Goal: Feedback & Contribution: Leave review/rating

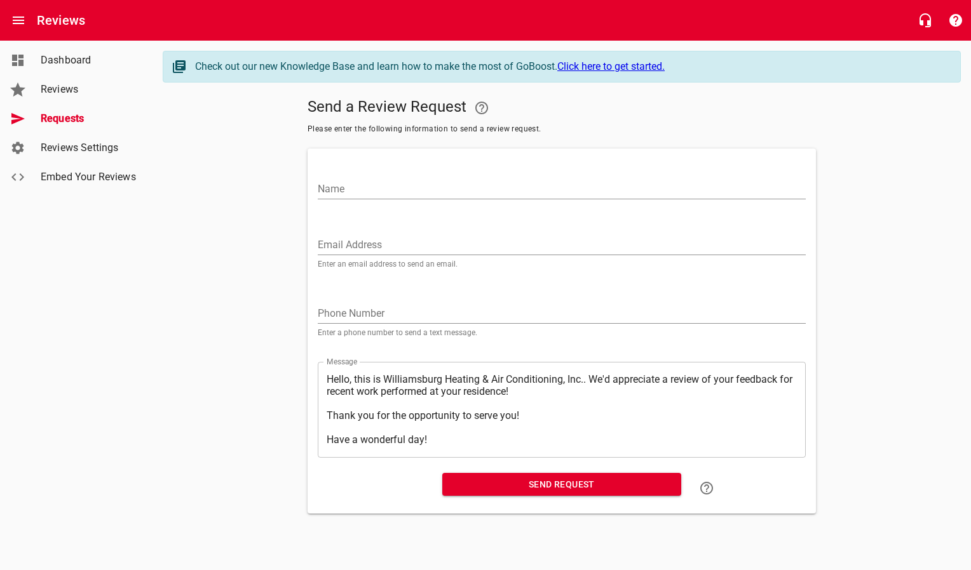
click at [355, 245] on input "Email Address" at bounding box center [562, 245] width 488 height 20
paste input "[PERSON_NAME][EMAIL_ADDRESS][DOMAIN_NAME]"
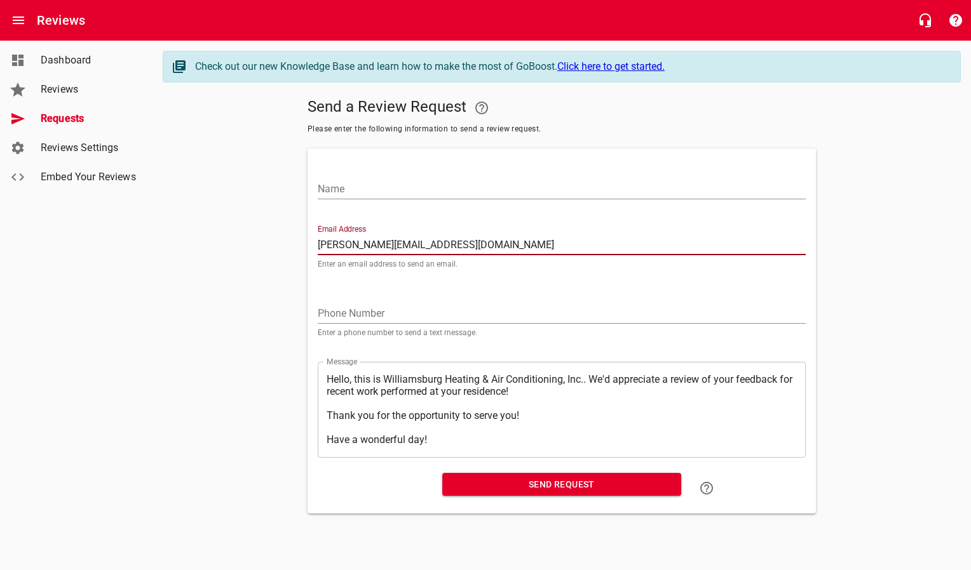
type input "[PERSON_NAME][EMAIL_ADDRESS][DOMAIN_NAME]"
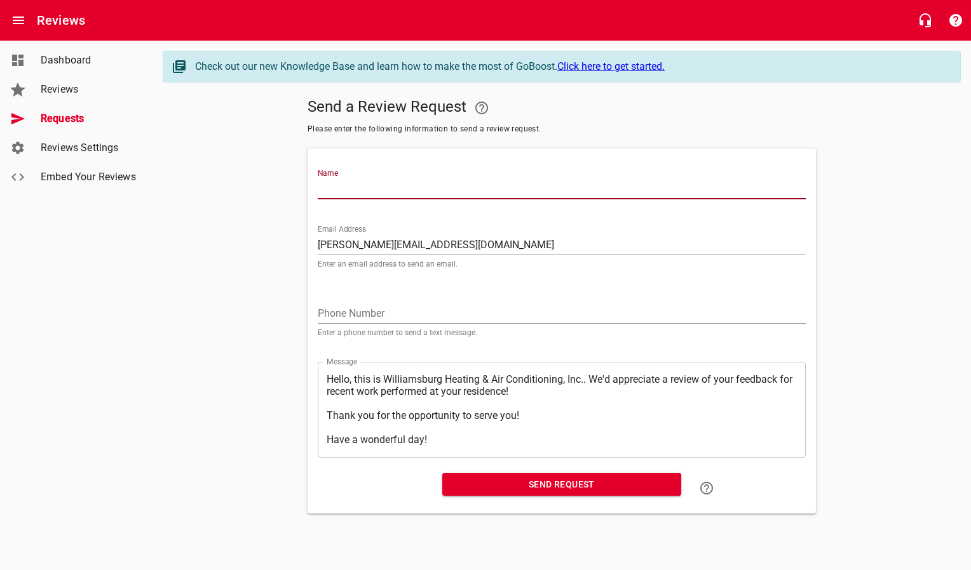
click at [364, 186] on input "Name" at bounding box center [562, 189] width 488 height 20
type input "[PERSON_NAME]"
click at [483, 494] on button "Send Request" at bounding box center [561, 485] width 239 height 24
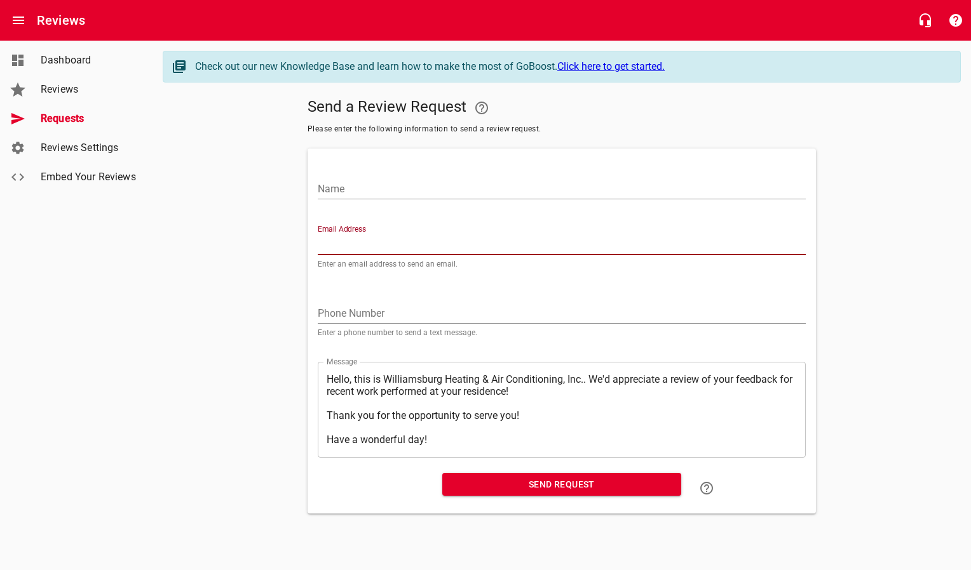
click at [451, 237] on input "Email Address" at bounding box center [562, 245] width 488 height 20
paste input "[EMAIL_ADDRESS][DOMAIN_NAME]"
type input "[EMAIL_ADDRESS][DOMAIN_NAME]"
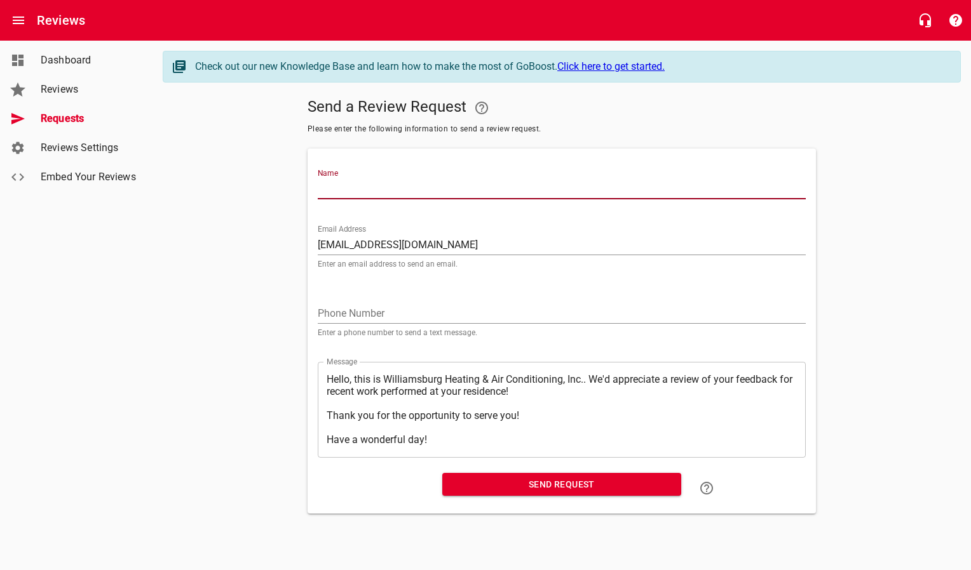
click at [431, 187] on input "Name" at bounding box center [562, 189] width 488 height 20
type input "[PERSON_NAME]"
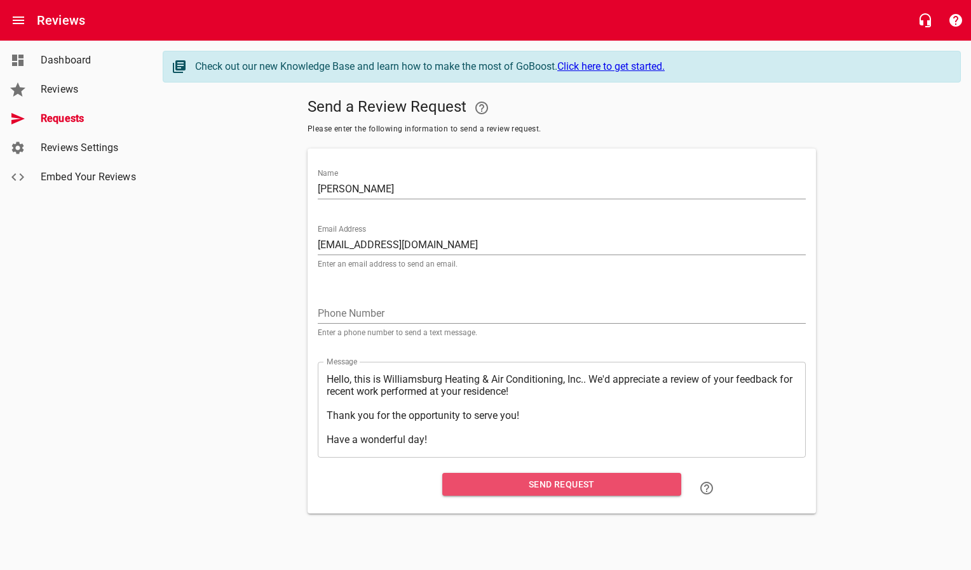
click at [497, 484] on span "Send Request" at bounding box center [561, 485] width 219 height 16
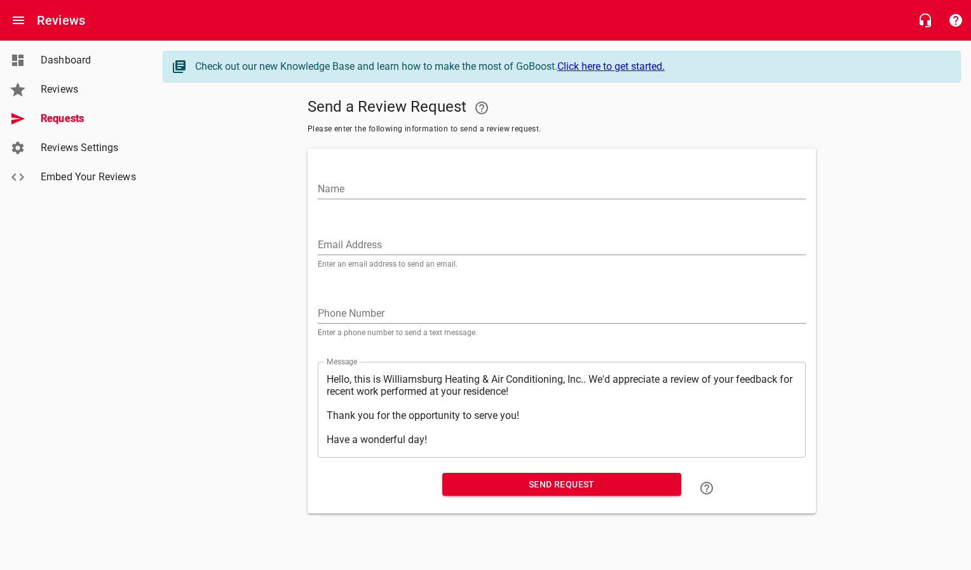
click at [404, 235] on input "Email Address" at bounding box center [562, 245] width 488 height 20
paste input "[PERSON_NAME][EMAIL_ADDRESS][PERSON_NAME][DOMAIN_NAME]"
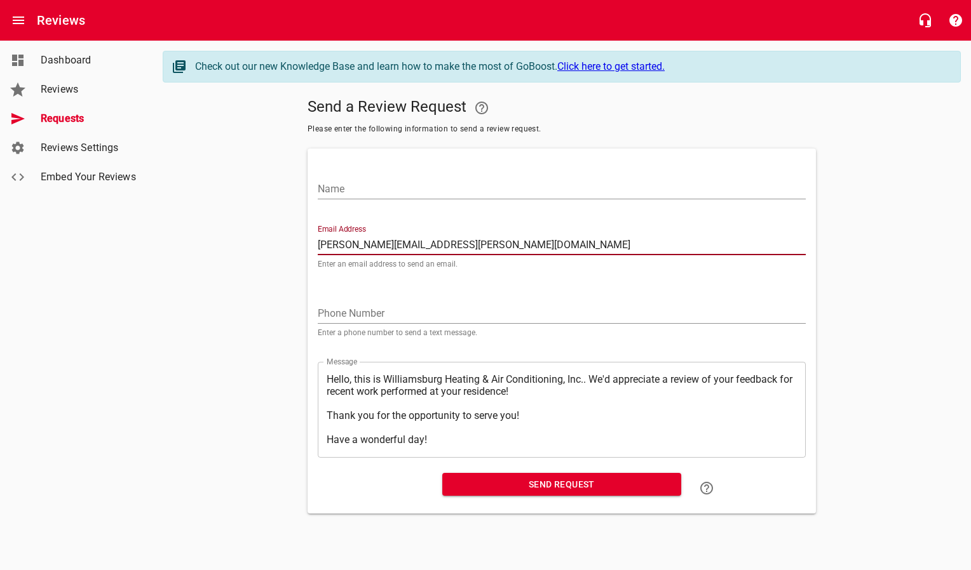
type input "[PERSON_NAME][EMAIL_ADDRESS][PERSON_NAME][DOMAIN_NAME]"
click at [386, 177] on div "Name" at bounding box center [562, 184] width 488 height 30
click at [388, 200] on div "Name" at bounding box center [562, 182] width 498 height 56
drag, startPoint x: 391, startPoint y: 167, endPoint x: 375, endPoint y: 191, distance: 28.4
click at [389, 168] on div "Name" at bounding box center [562, 182] width 498 height 56
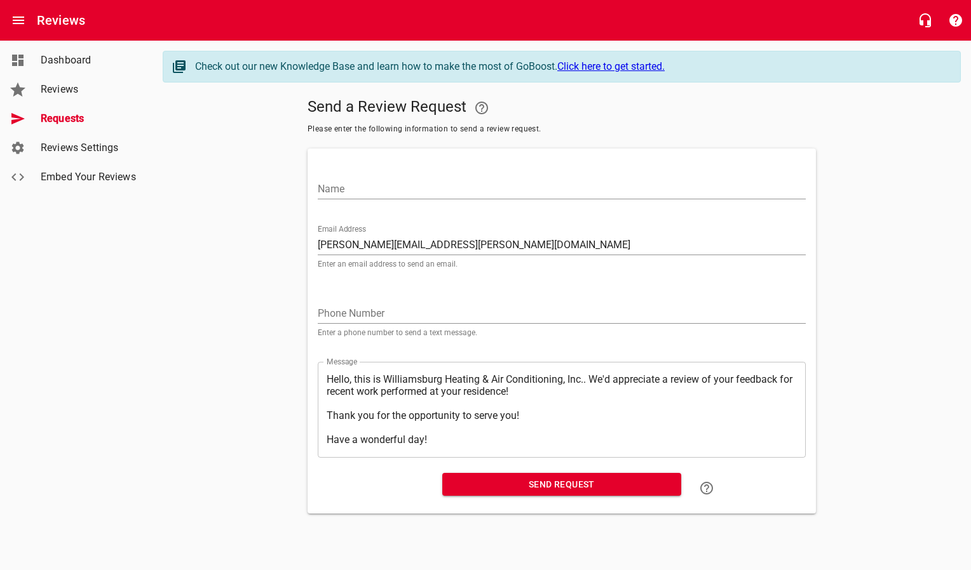
drag, startPoint x: 374, startPoint y: 192, endPoint x: 381, endPoint y: 192, distance: 7.0
click at [376, 194] on input "Name" at bounding box center [562, 189] width 488 height 20
type input "[PERSON_NAME] & [PERSON_NAME]"
click at [482, 489] on span "Send Request" at bounding box center [561, 485] width 219 height 16
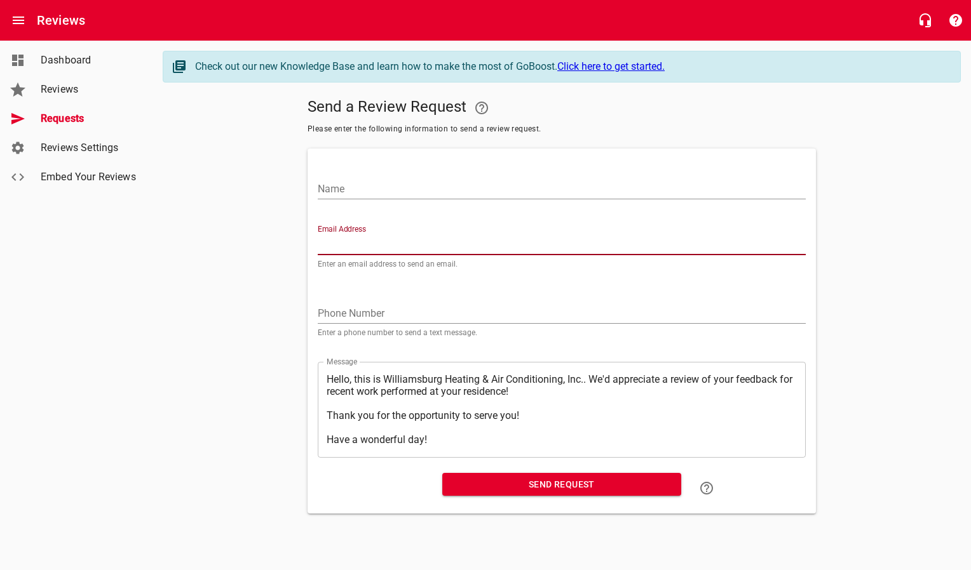
click at [346, 242] on input "Email Address" at bounding box center [562, 245] width 488 height 20
paste input "[EMAIL_ADDRESS][DOMAIN_NAME]"
type input "[EMAIL_ADDRESS][DOMAIN_NAME]"
click at [360, 184] on input "Name" at bounding box center [562, 189] width 488 height 20
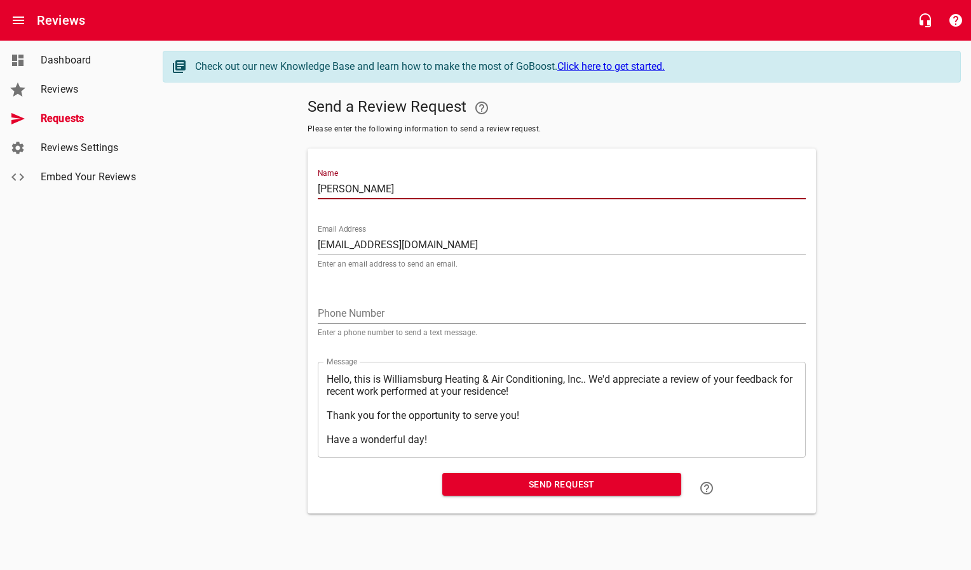
type input "[PERSON_NAME]"
click at [493, 487] on span "Send Request" at bounding box center [561, 485] width 219 height 16
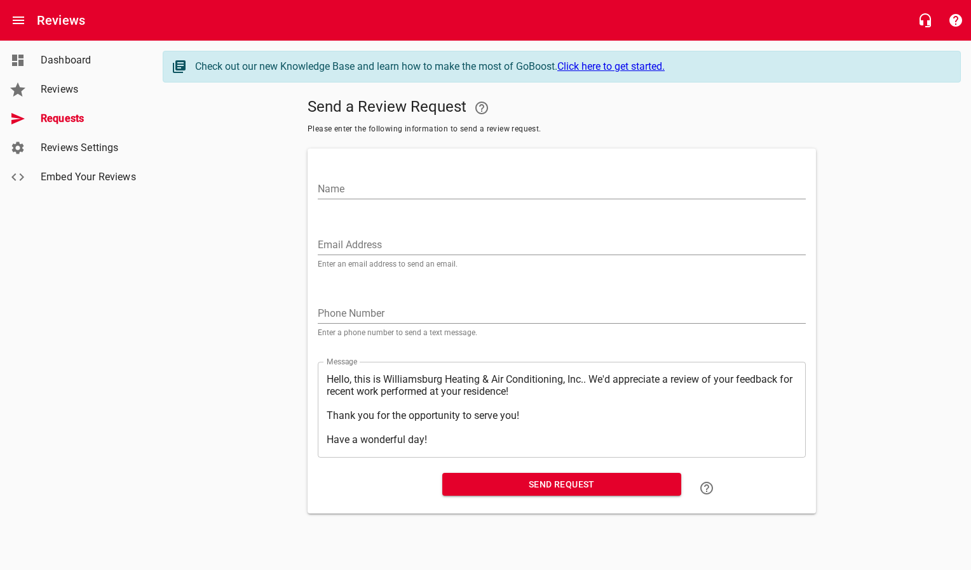
click at [482, 236] on input "Email Address" at bounding box center [562, 245] width 488 height 20
paste input "[EMAIL_ADDRESS][DOMAIN_NAME],"
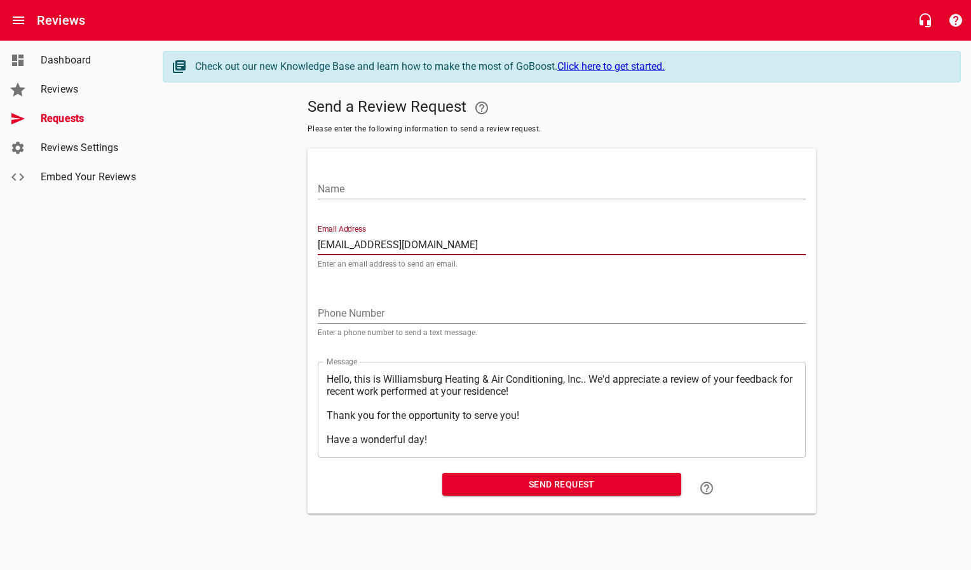
type input "[EMAIL_ADDRESS][DOMAIN_NAME]"
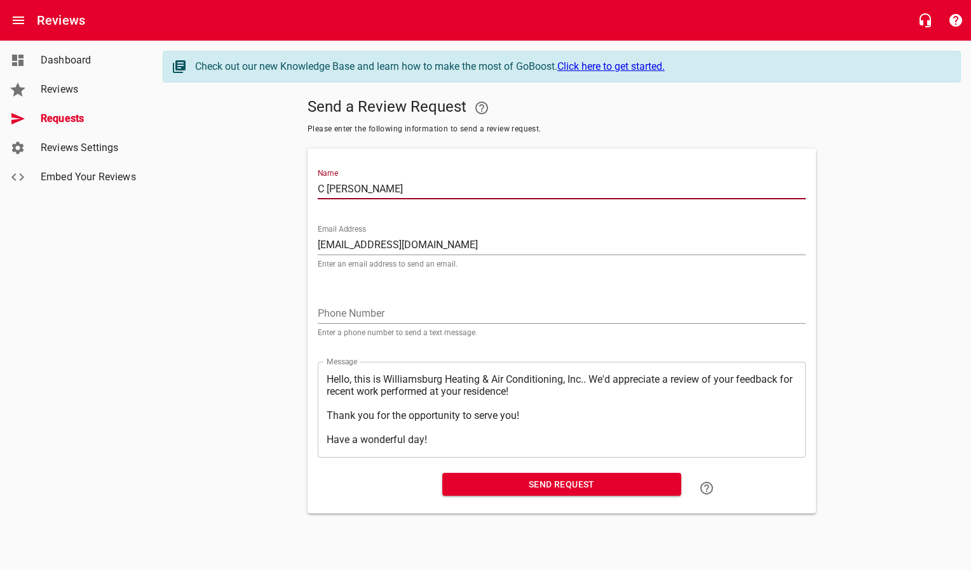
type input "[PERSON_NAME] & [PERSON_NAME]"
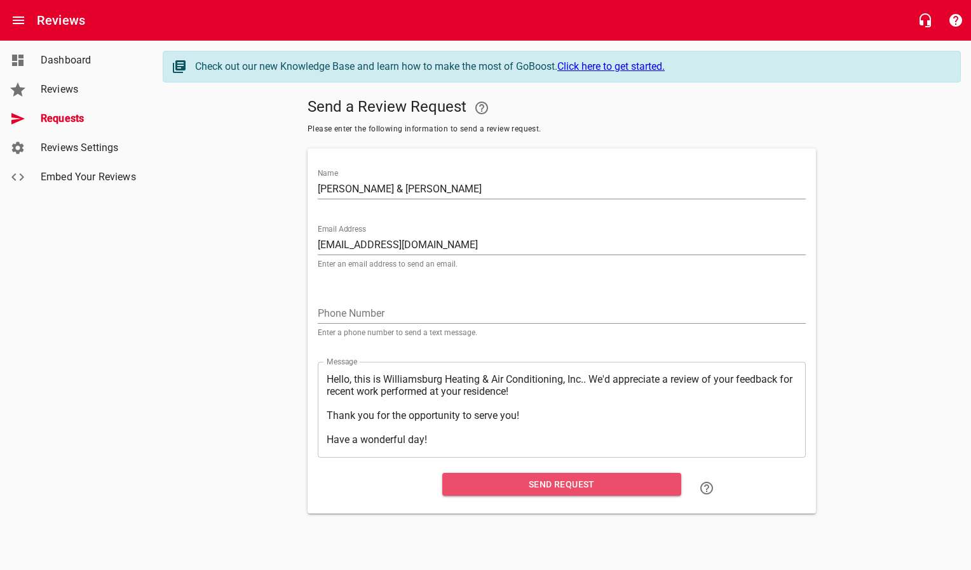
click at [548, 486] on span "Send Request" at bounding box center [561, 485] width 219 height 16
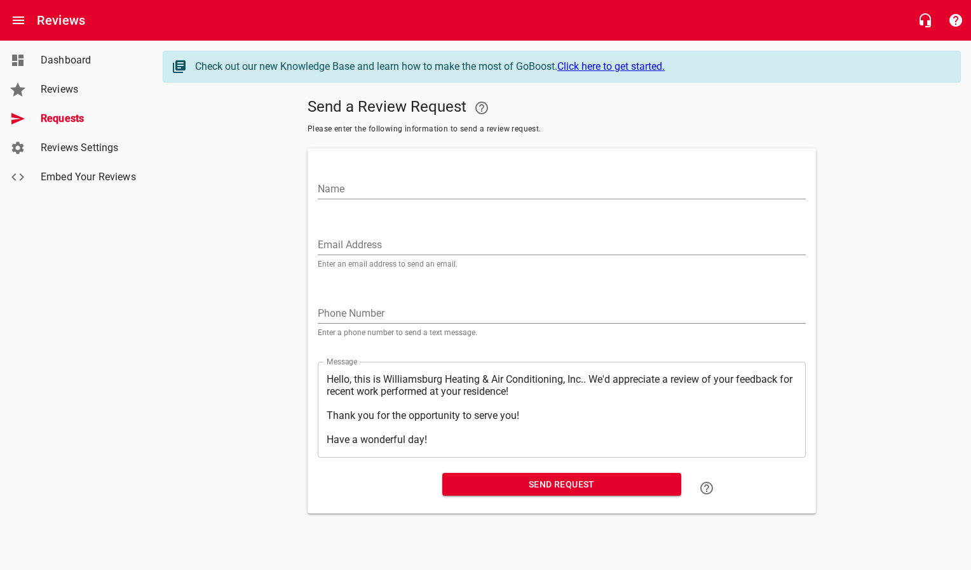
click at [370, 248] on input "Email Address" at bounding box center [562, 245] width 488 height 20
paste input "[EMAIL_ADDRESS][DOMAIN_NAME]"
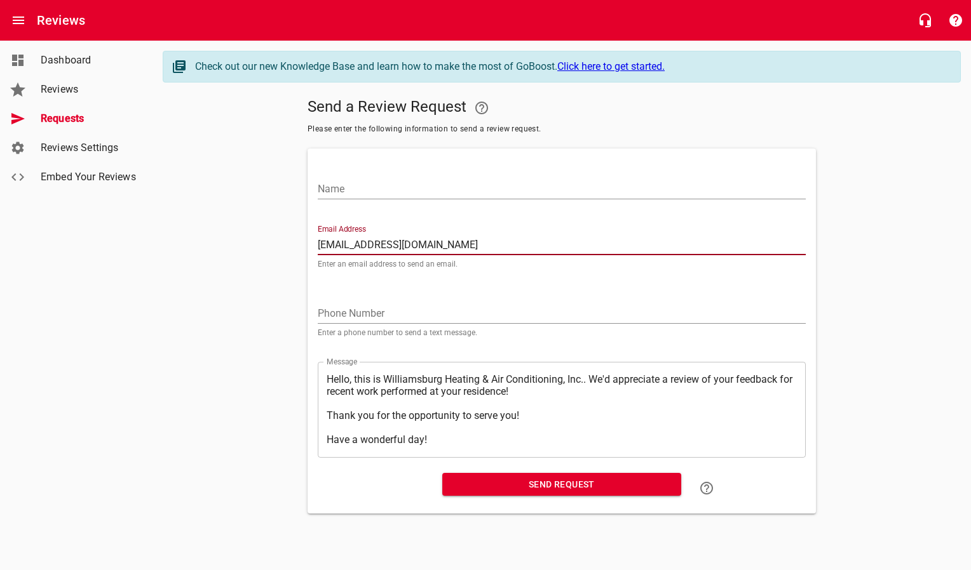
type input "[EMAIL_ADDRESS][DOMAIN_NAME]"
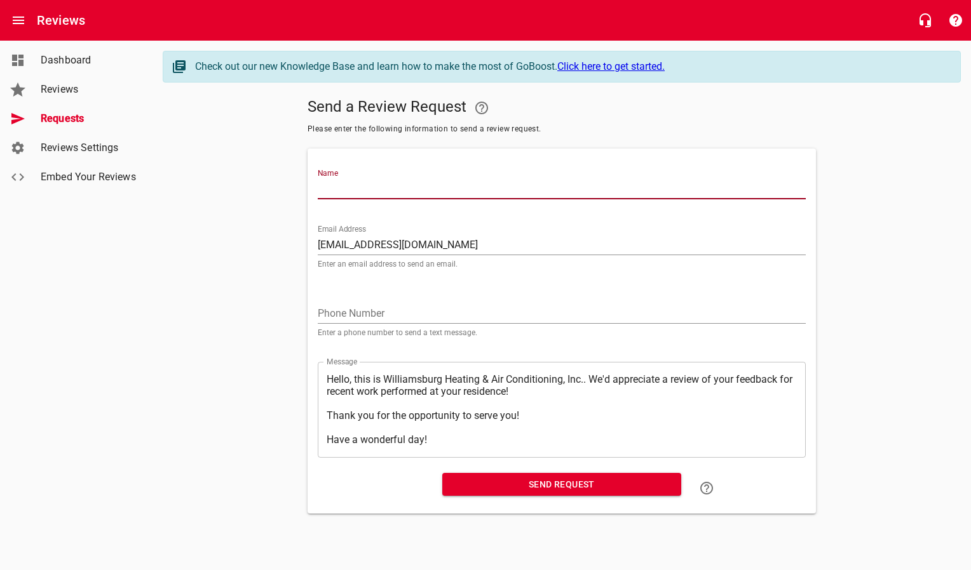
click at [371, 193] on input "Name" at bounding box center [562, 189] width 488 height 20
type input "[PERSON_NAME]"
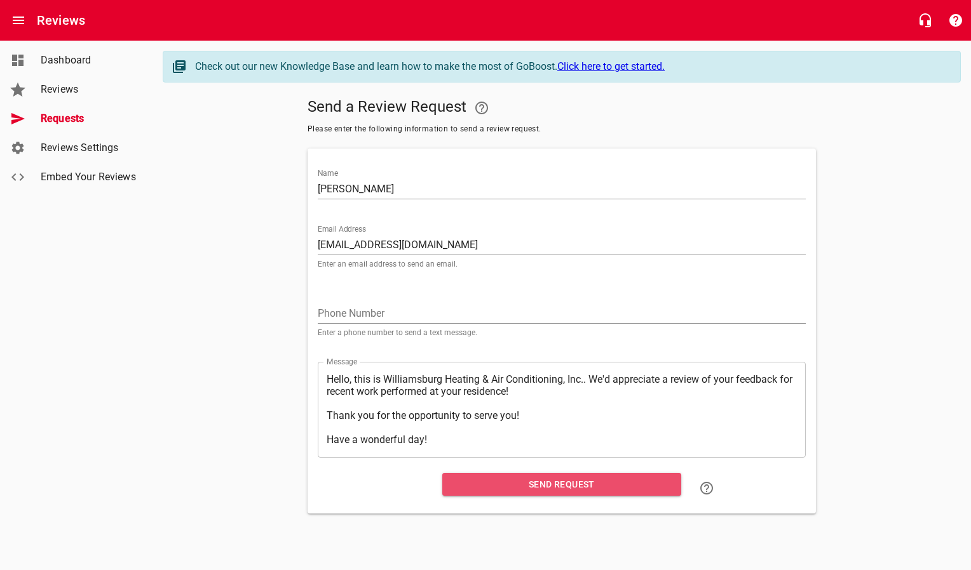
click at [493, 485] on span "Send Request" at bounding box center [561, 485] width 219 height 16
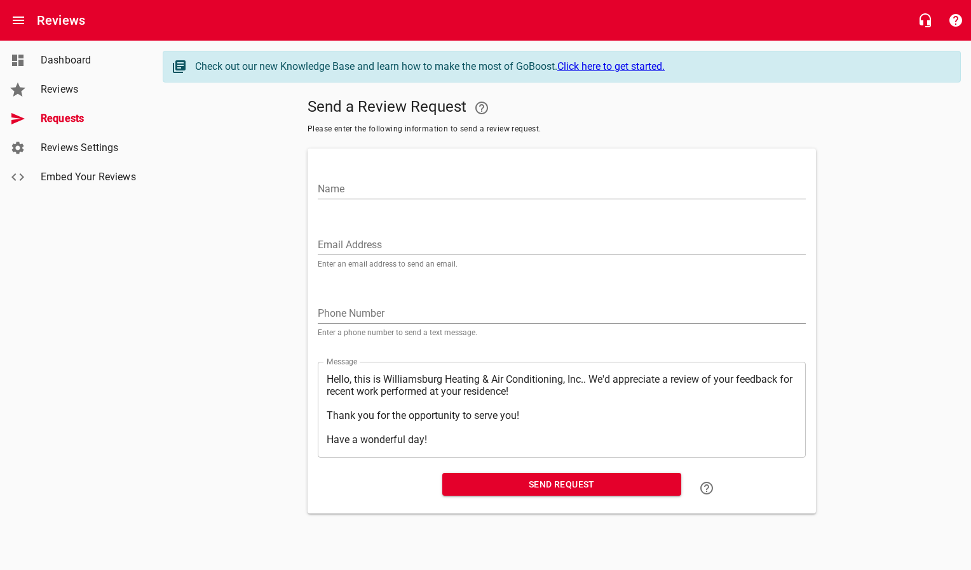
click at [361, 243] on input "Email Address" at bounding box center [562, 245] width 488 height 20
paste input "[EMAIL_ADDRESS][PERSON_NAME][DOMAIN_NAME]"
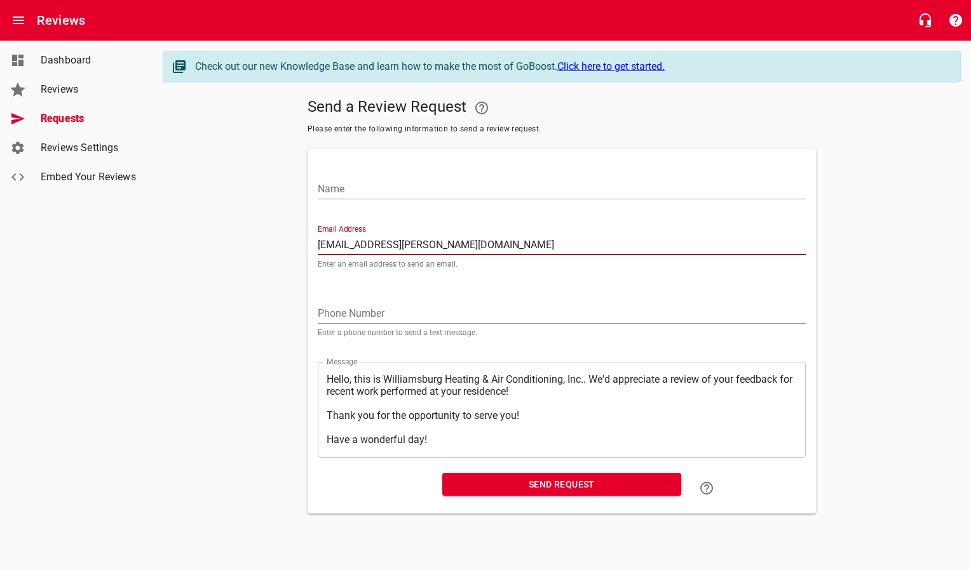
type input "[EMAIL_ADDRESS][PERSON_NAME][DOMAIN_NAME]"
click at [368, 191] on input "Name" at bounding box center [562, 189] width 488 height 20
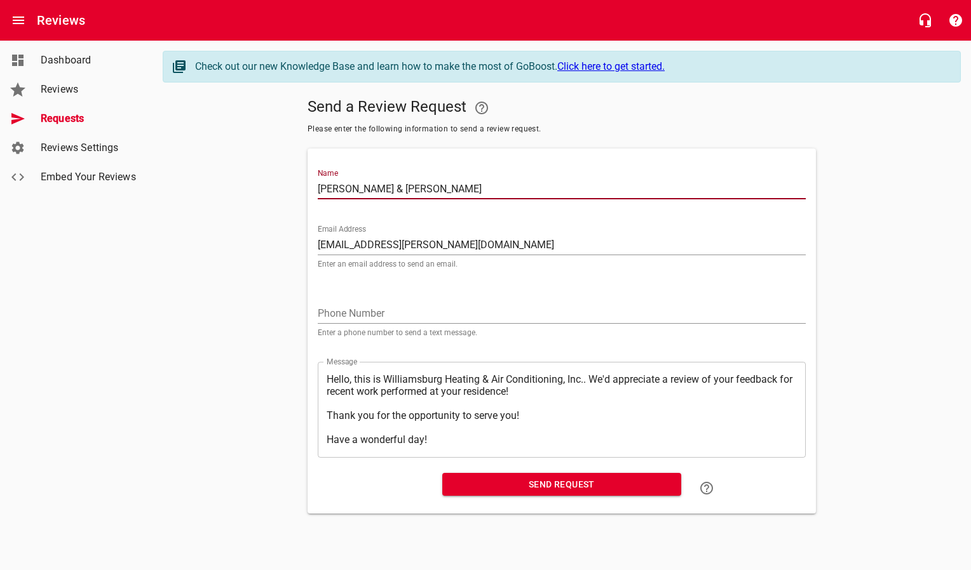
type input "[PERSON_NAME] & [PERSON_NAME]"
click at [484, 493] on button "Send Request" at bounding box center [561, 485] width 239 height 24
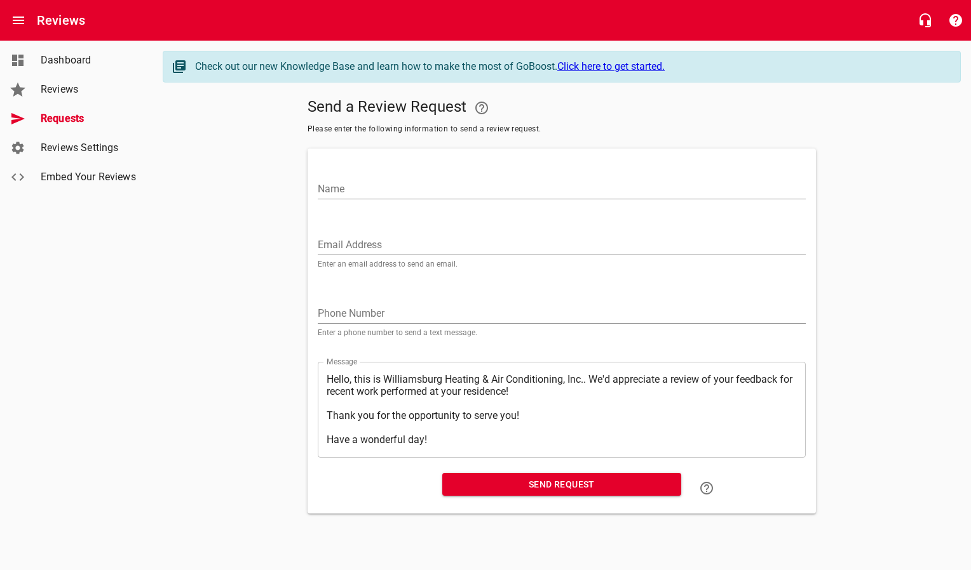
click at [353, 246] on input "Email Address" at bounding box center [562, 245] width 488 height 20
paste input "[EMAIL_ADDRESS][DOMAIN_NAME]"
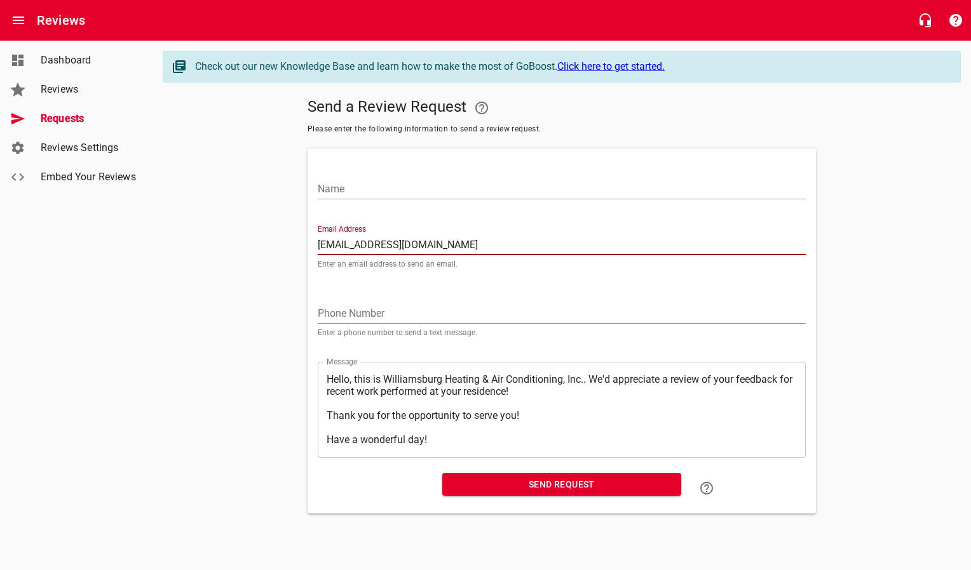
type input "[EMAIL_ADDRESS][DOMAIN_NAME]"
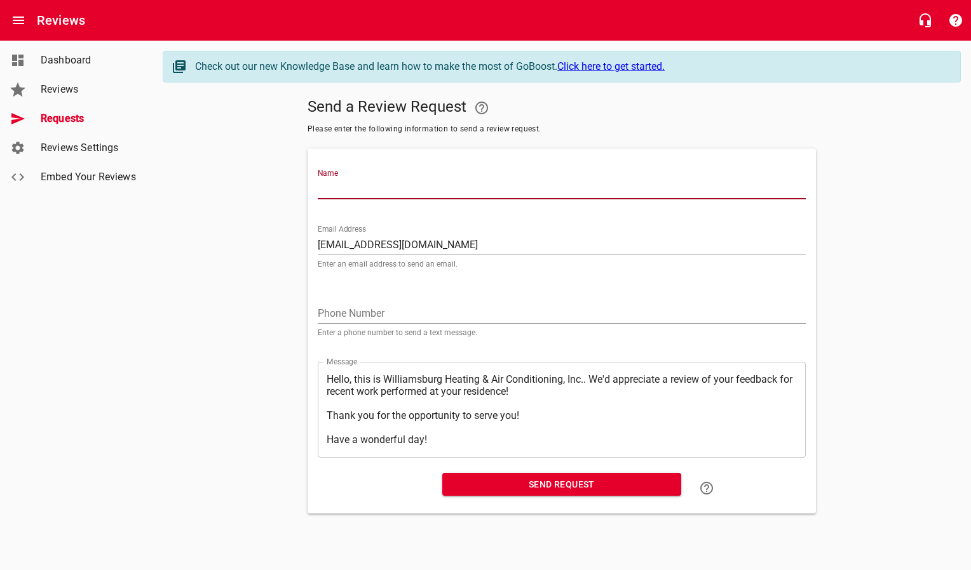
click at [393, 185] on input "Name" at bounding box center [562, 189] width 488 height 20
type input "[PERSON_NAME]"
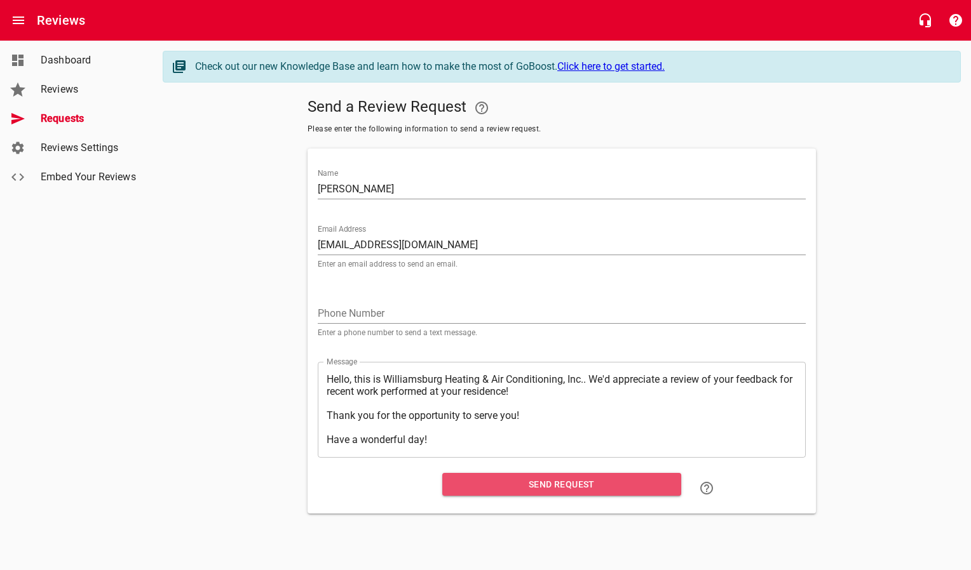
click at [464, 483] on span "Send Request" at bounding box center [561, 485] width 219 height 16
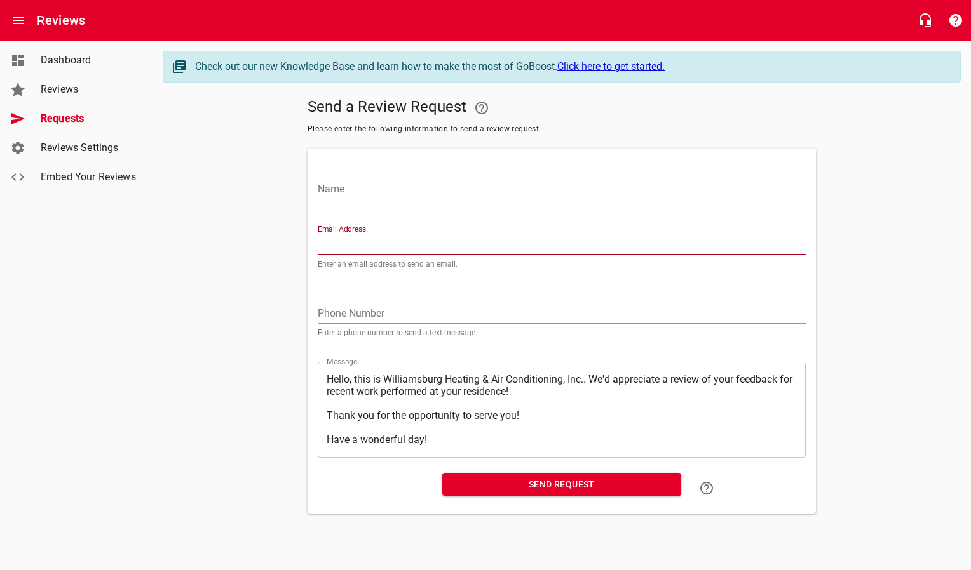
click at [409, 248] on input "Email Address" at bounding box center [562, 245] width 488 height 20
paste input "[EMAIL_ADDRESS][PERSON_NAME][DOMAIN_NAME]"
type input "[EMAIL_ADDRESS][PERSON_NAME][DOMAIN_NAME]"
click at [424, 184] on input "Name" at bounding box center [562, 189] width 488 height 20
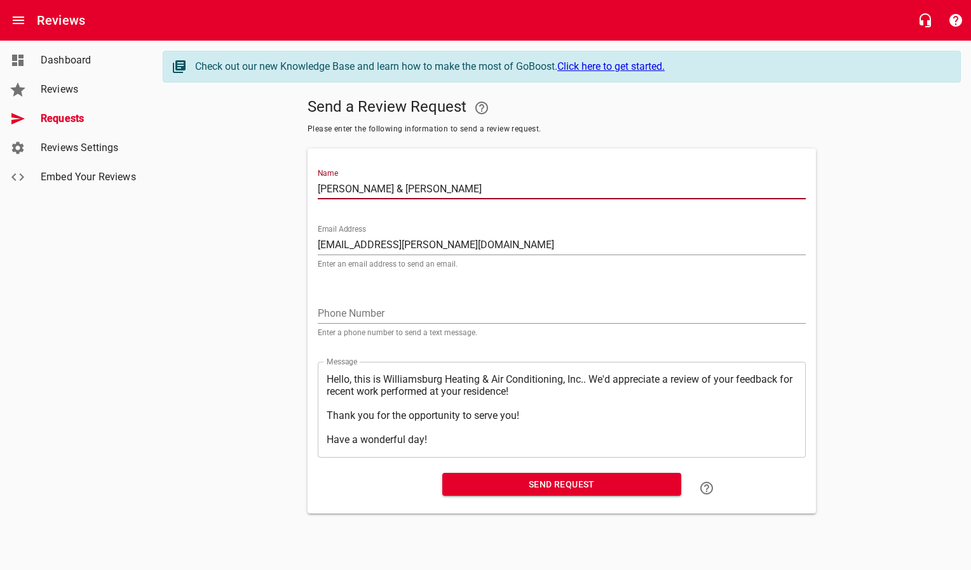
type input "[PERSON_NAME] & [PERSON_NAME]"
click at [469, 485] on span "Send Request" at bounding box center [561, 485] width 219 height 16
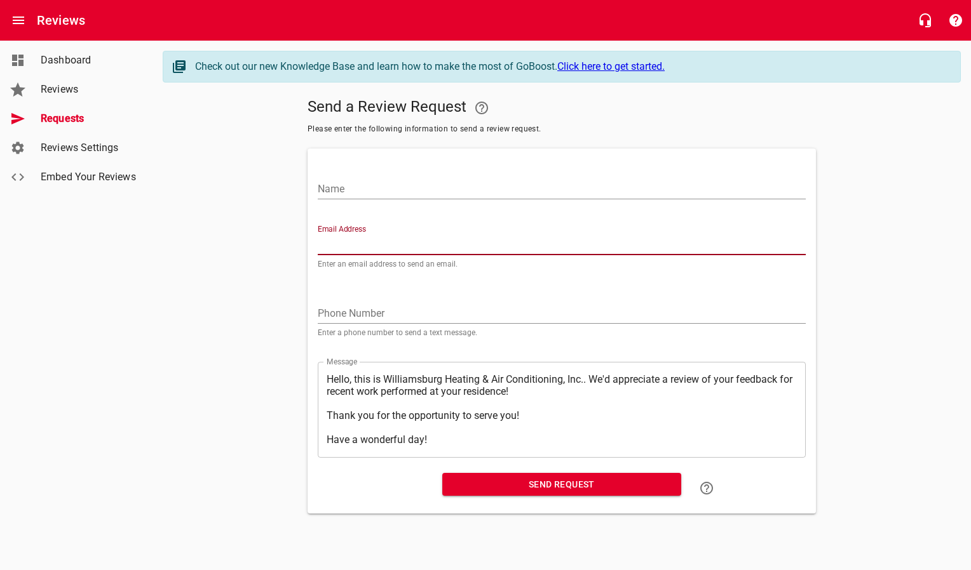
click at [362, 243] on input "Email Address" at bounding box center [562, 245] width 488 height 20
paste input "[EMAIL_ADDRESS][DOMAIN_NAME]"
type input "[EMAIL_ADDRESS][DOMAIN_NAME]"
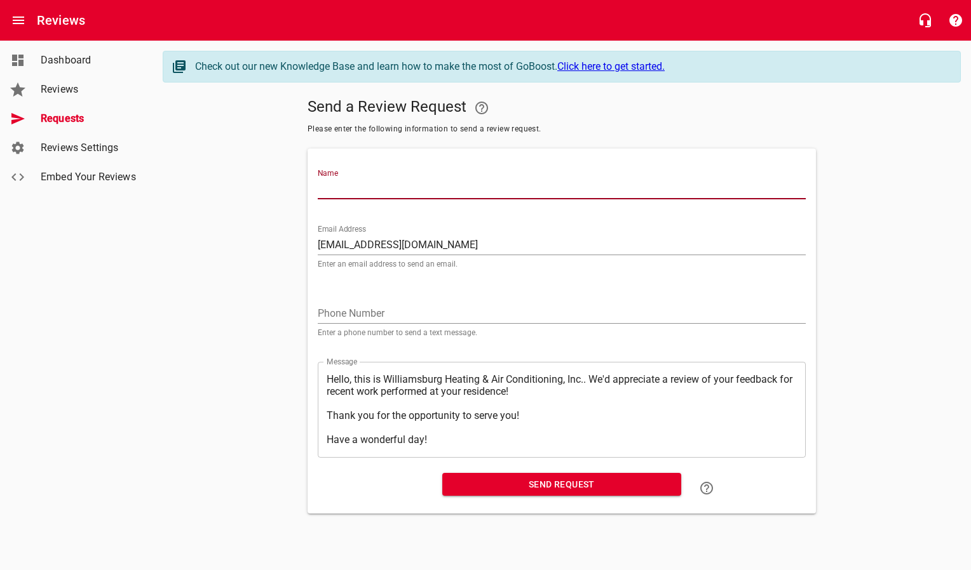
click at [372, 187] on input "Name" at bounding box center [562, 189] width 488 height 20
type input "[PERSON_NAME] & [PERSON_NAME]"
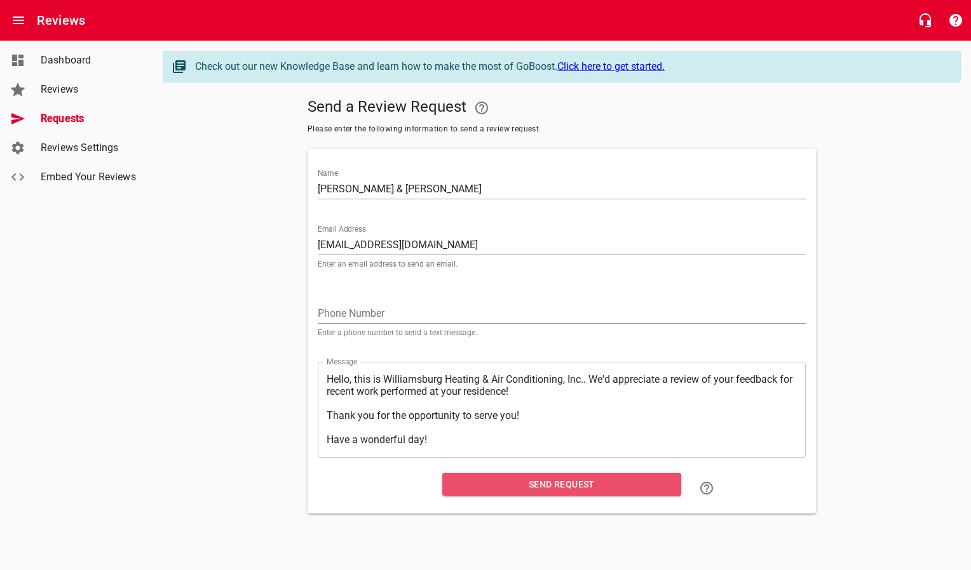
click at [459, 487] on span "Send Request" at bounding box center [561, 485] width 219 height 16
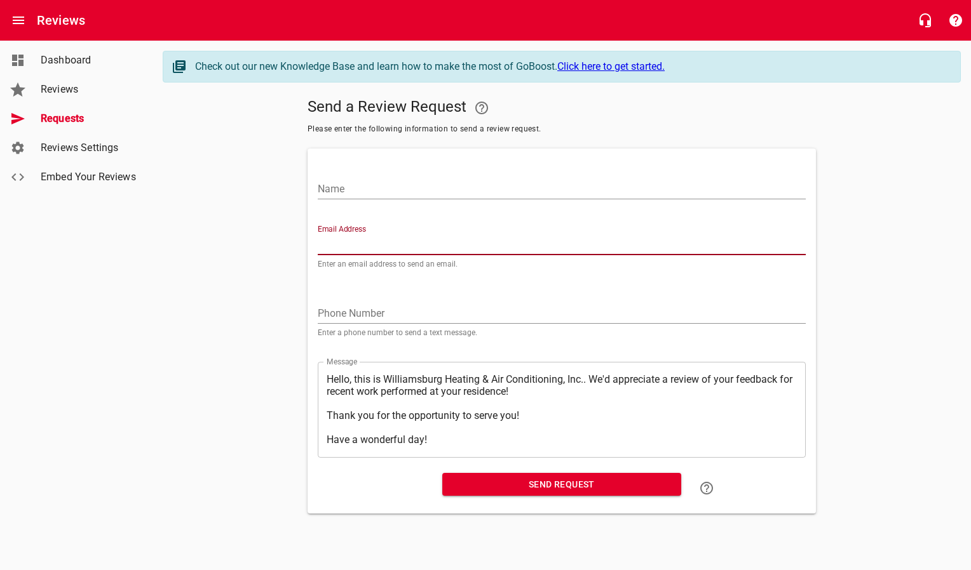
click at [365, 241] on input "Email Address" at bounding box center [562, 245] width 488 height 20
paste input "[EMAIL_ADDRESS][PERSON_NAME][DOMAIN_NAME]"
type input "[EMAIL_ADDRESS][PERSON_NAME][DOMAIN_NAME]"
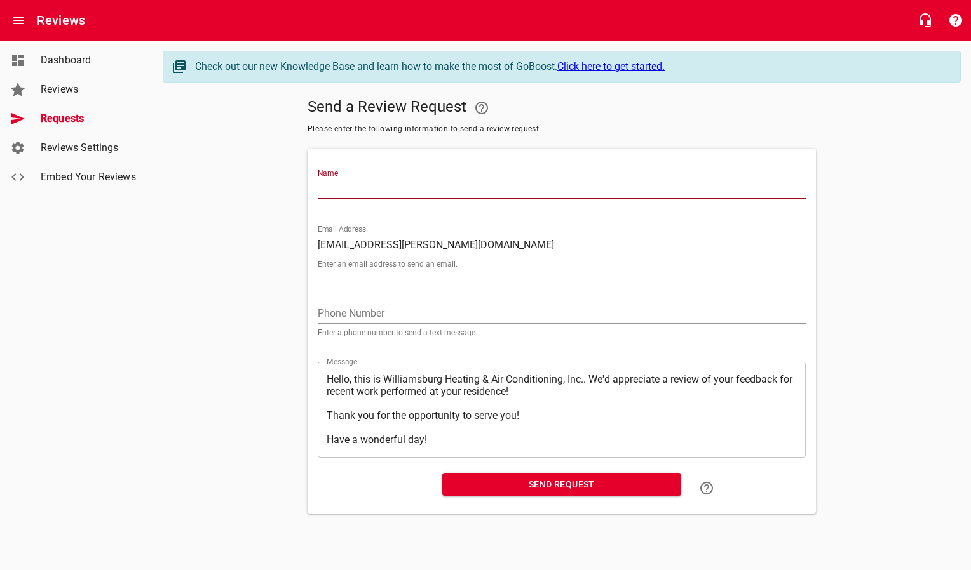
click at [373, 180] on input "Name" at bounding box center [562, 189] width 488 height 20
type input "[PERSON_NAME] & [PERSON_NAME]"
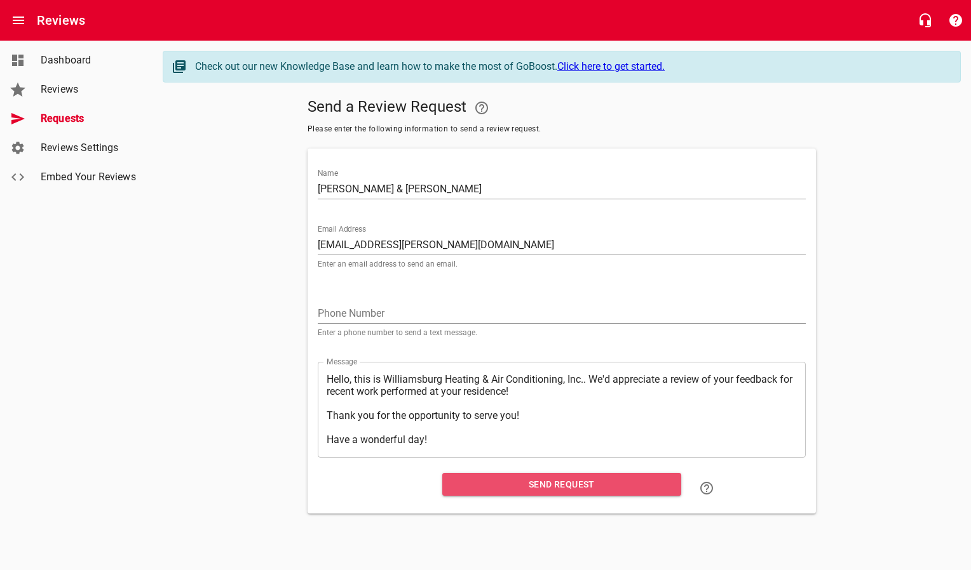
click at [464, 477] on span "Send Request" at bounding box center [561, 485] width 219 height 16
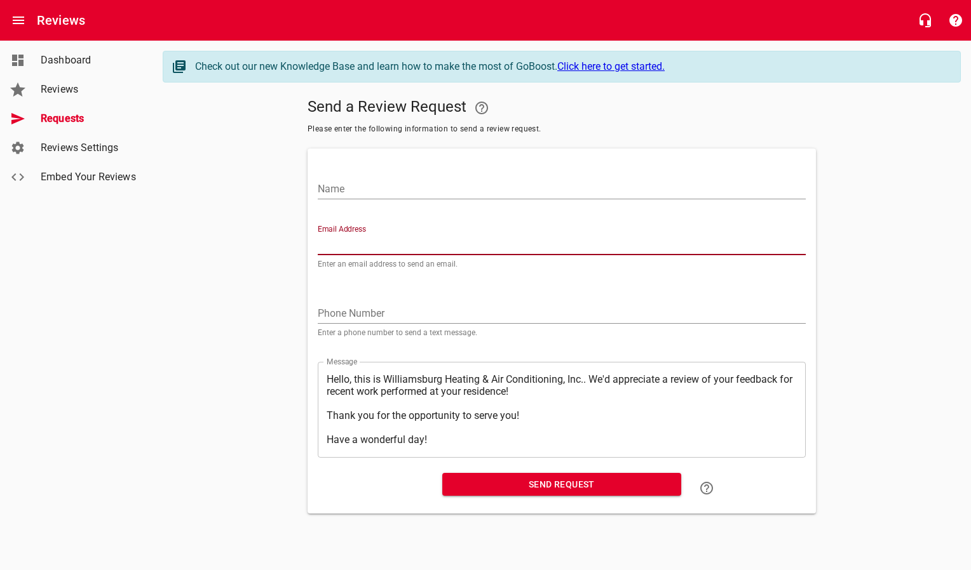
click at [411, 241] on input "Email Address" at bounding box center [562, 245] width 488 height 20
paste input "[EMAIL_ADDRESS][PERSON_NAME][DOMAIN_NAME]"
type input "[EMAIL_ADDRESS][PERSON_NAME][DOMAIN_NAME]"
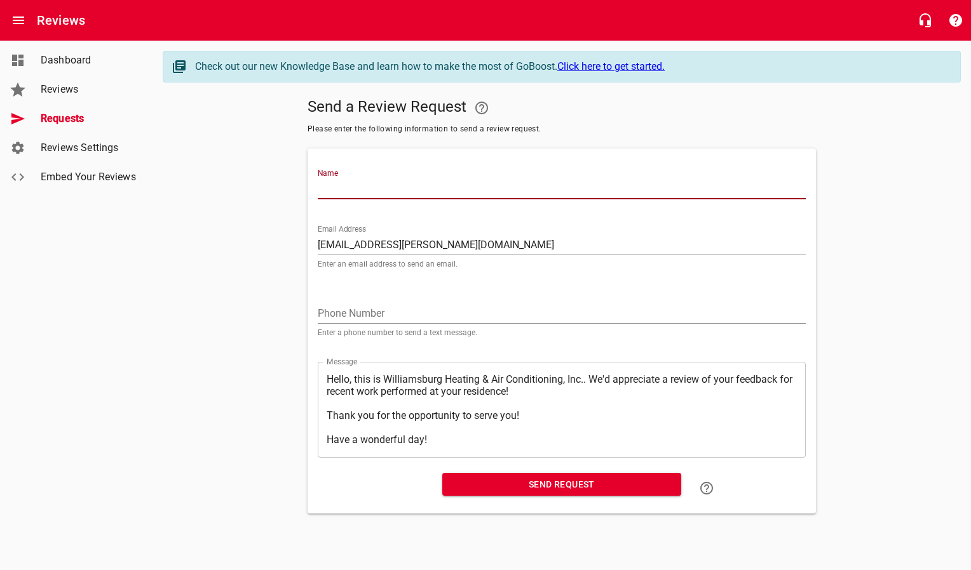
click at [398, 191] on input "Name" at bounding box center [562, 189] width 488 height 20
type input "[PERSON_NAME]"
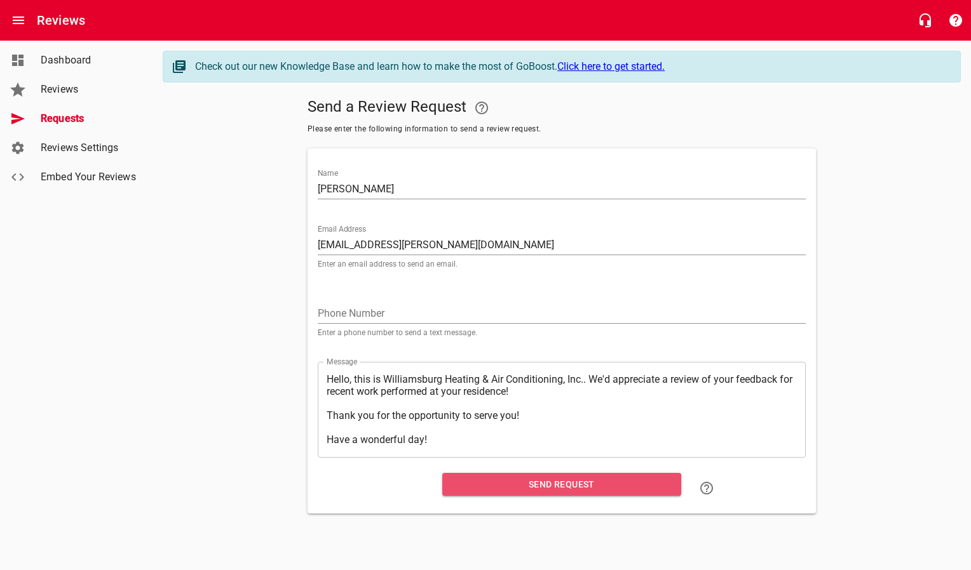
click at [572, 487] on span "Send Request" at bounding box center [561, 485] width 219 height 16
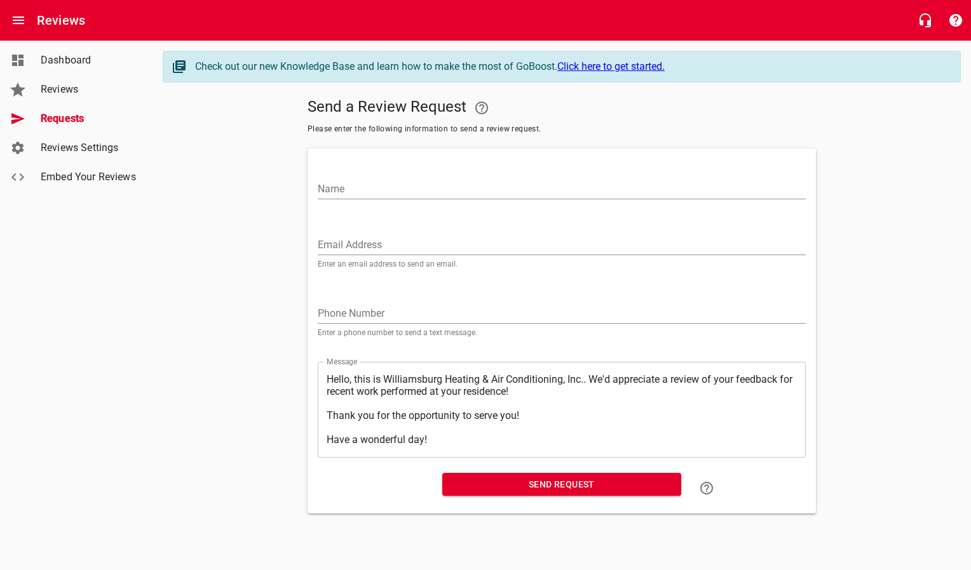
click at [387, 239] on input "Email Address" at bounding box center [562, 245] width 488 height 20
paste input "[PERSON_NAME][EMAIL_ADDRESS][PERSON_NAME][DOMAIN_NAME]"
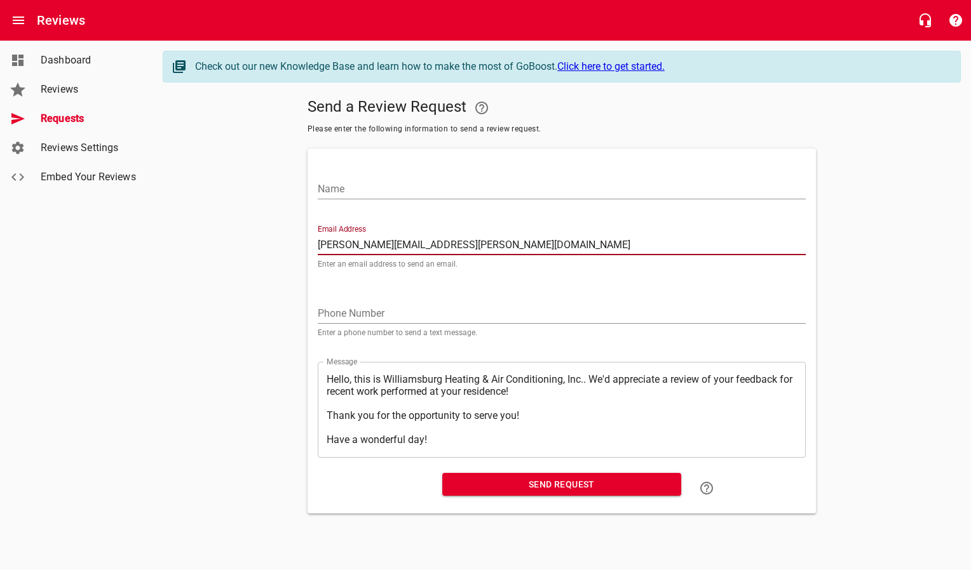
type input "[PERSON_NAME][EMAIL_ADDRESS][PERSON_NAME][DOMAIN_NAME]"
click at [401, 194] on input "Name" at bounding box center [562, 189] width 488 height 20
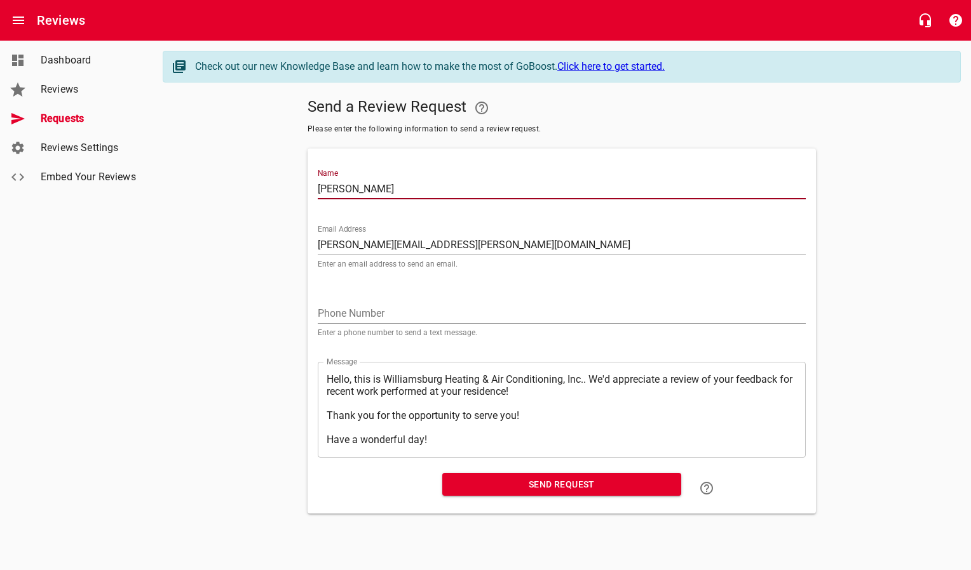
type input "[PERSON_NAME]"
click at [468, 486] on span "Send Request" at bounding box center [561, 485] width 219 height 16
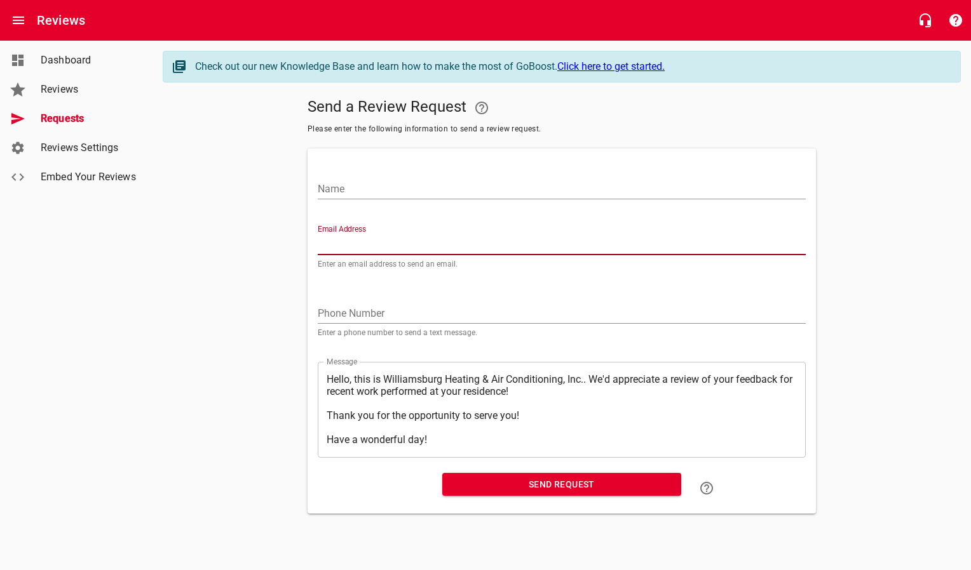
click at [471, 238] on input "Email Address" at bounding box center [562, 245] width 488 height 20
paste input "[EMAIL_ADDRESS][DOMAIN_NAME]"
type input "[EMAIL_ADDRESS][DOMAIN_NAME]"
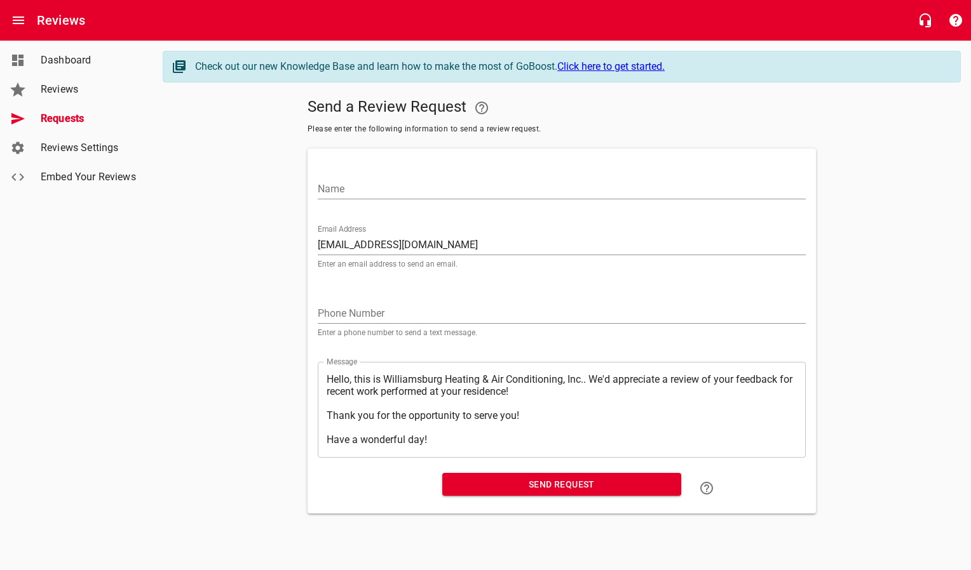
click at [467, 175] on div "Name" at bounding box center [562, 184] width 488 height 30
click at [461, 190] on input "Name" at bounding box center [562, 189] width 488 height 20
type input "[PERSON_NAME] & [PERSON_NAME]"
click at [495, 488] on span "Send Request" at bounding box center [561, 485] width 219 height 16
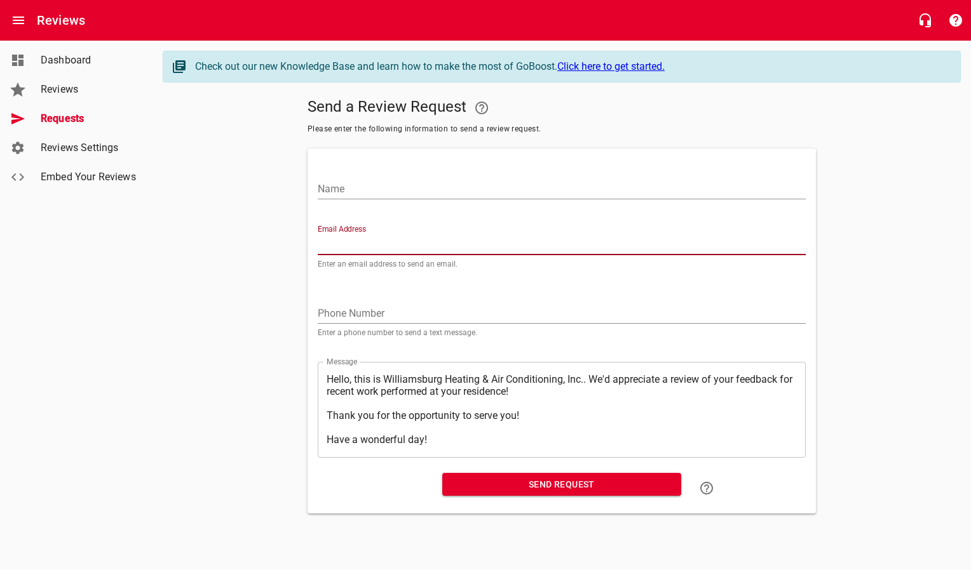
click at [351, 246] on input "Email Address" at bounding box center [562, 245] width 488 height 20
paste input "[EMAIL_ADDRESS][DOMAIN_NAME]"
type input "[EMAIL_ADDRESS][DOMAIN_NAME]"
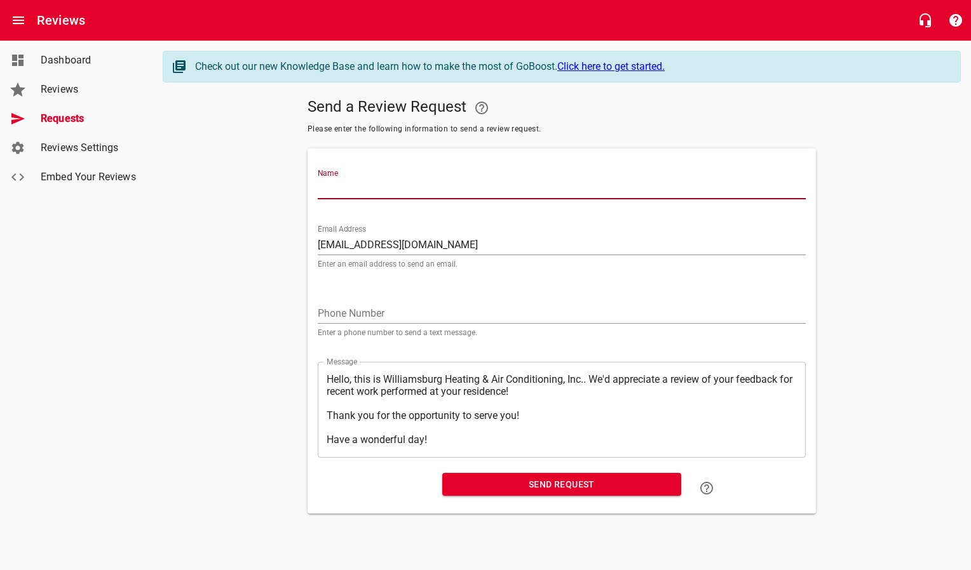
click at [375, 190] on input "Name" at bounding box center [562, 189] width 488 height 20
type input "[PERSON_NAME] & [PERSON_NAME]"
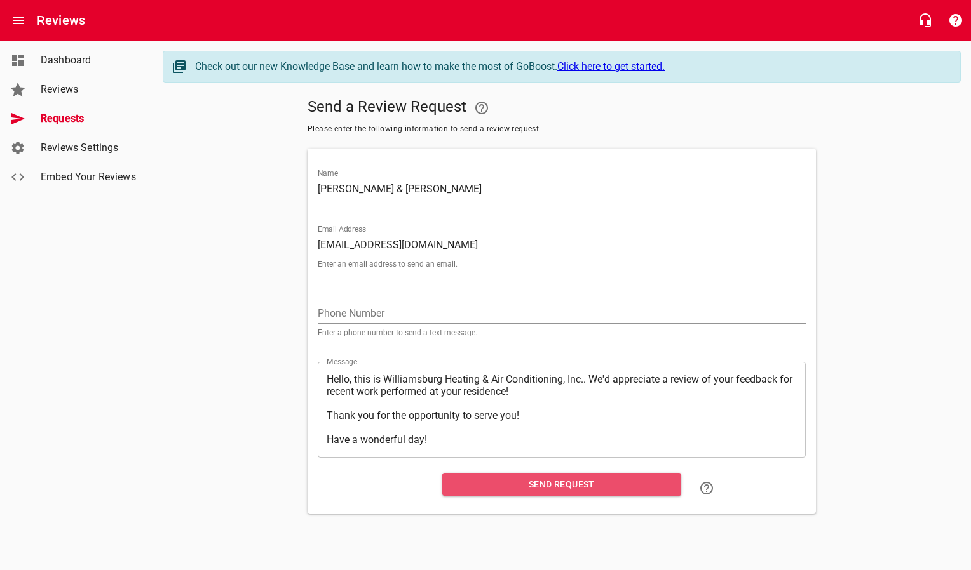
click at [504, 488] on span "Send Request" at bounding box center [561, 485] width 219 height 16
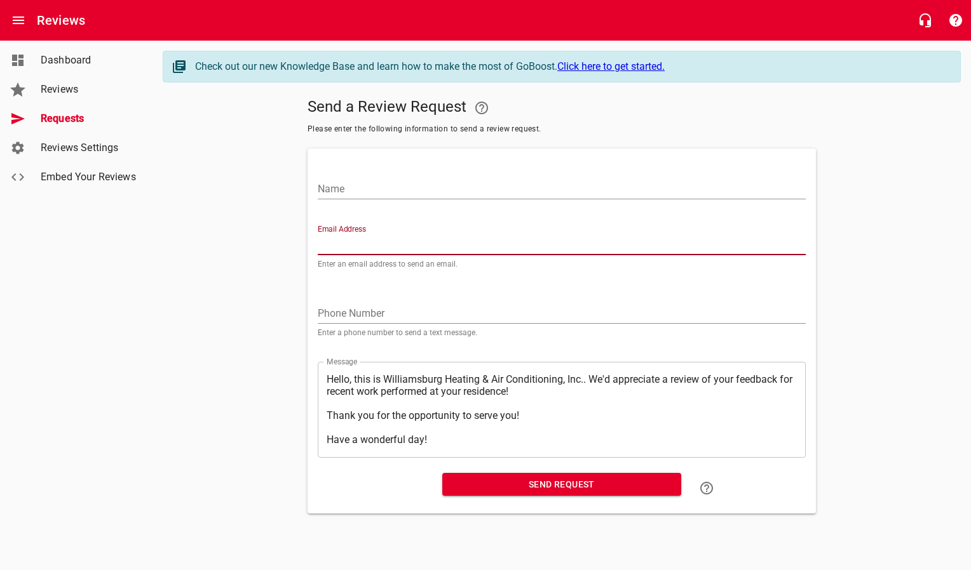
click at [381, 248] on input "Email Address" at bounding box center [562, 245] width 488 height 20
paste input "[EMAIL_ADDRESS][PERSON_NAME][DOMAIN_NAME]"
type input "[EMAIL_ADDRESS][PERSON_NAME][DOMAIN_NAME]"
click at [391, 193] on input "Name" at bounding box center [562, 189] width 488 height 20
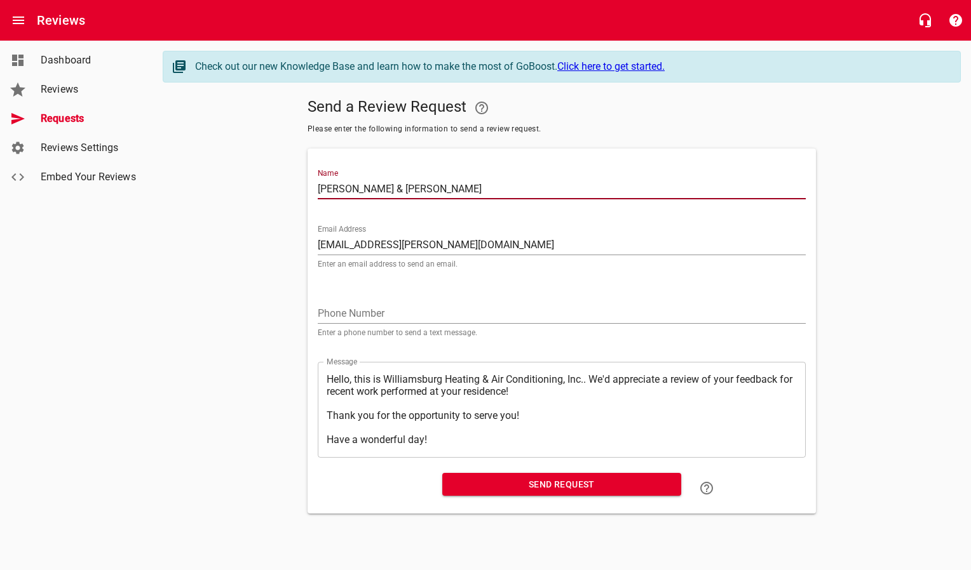
type input "[PERSON_NAME] & [PERSON_NAME]"
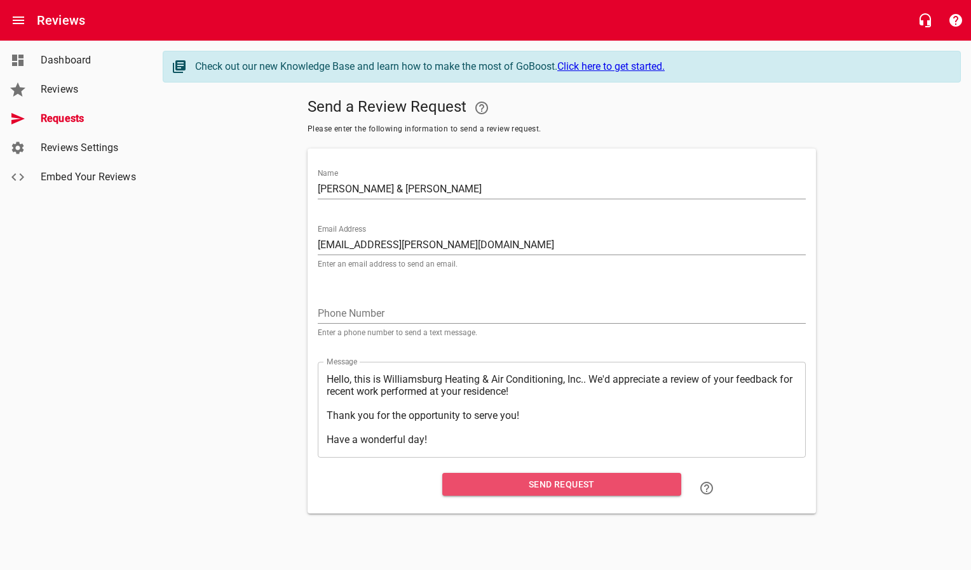
click at [541, 487] on span "Send Request" at bounding box center [561, 485] width 219 height 16
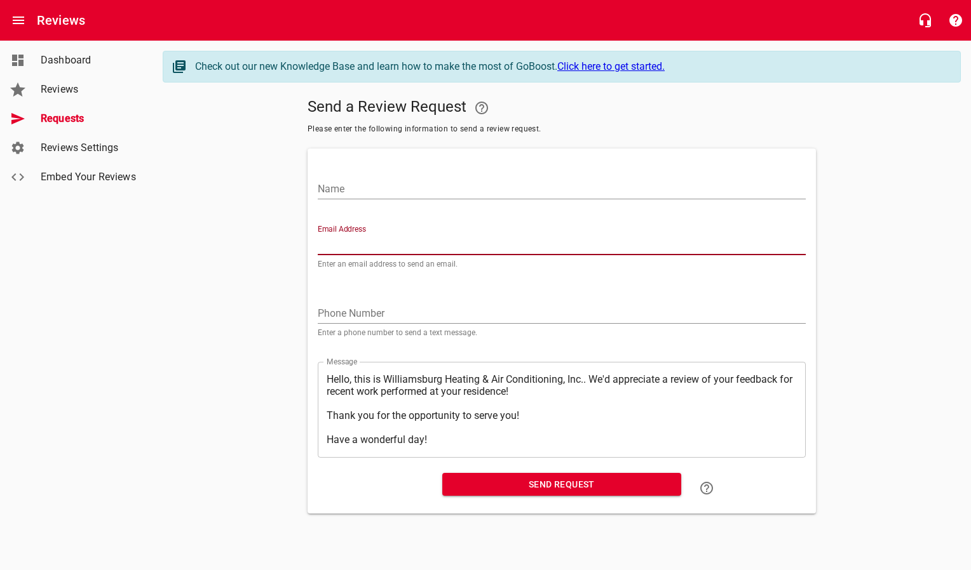
click at [337, 240] on input "Email Address" at bounding box center [562, 245] width 488 height 20
paste input "[EMAIL_ADDRESS][DOMAIN_NAME]"
type input "[EMAIL_ADDRESS][DOMAIN_NAME]"
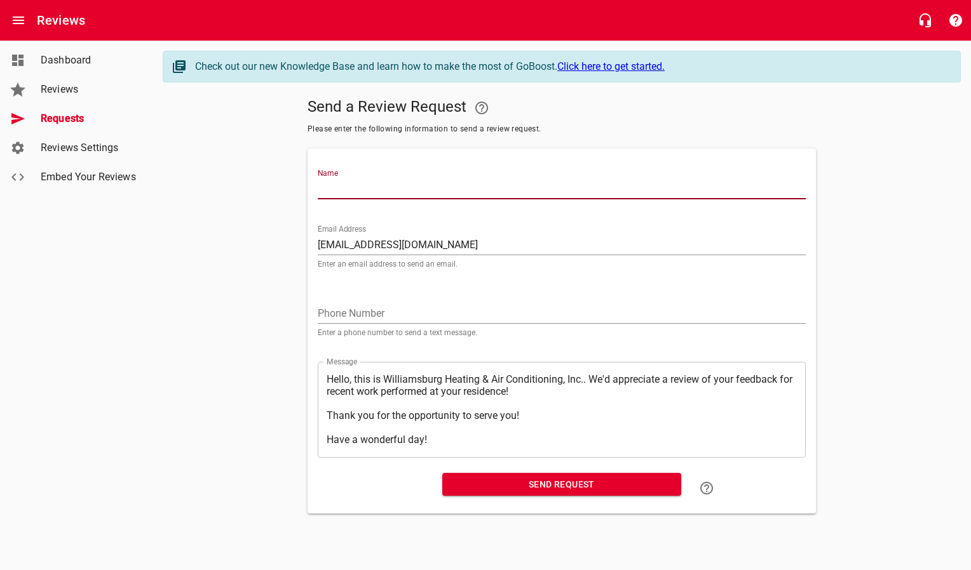
click at [364, 191] on input "Name" at bounding box center [562, 189] width 488 height 20
type input "[PERSON_NAME]"
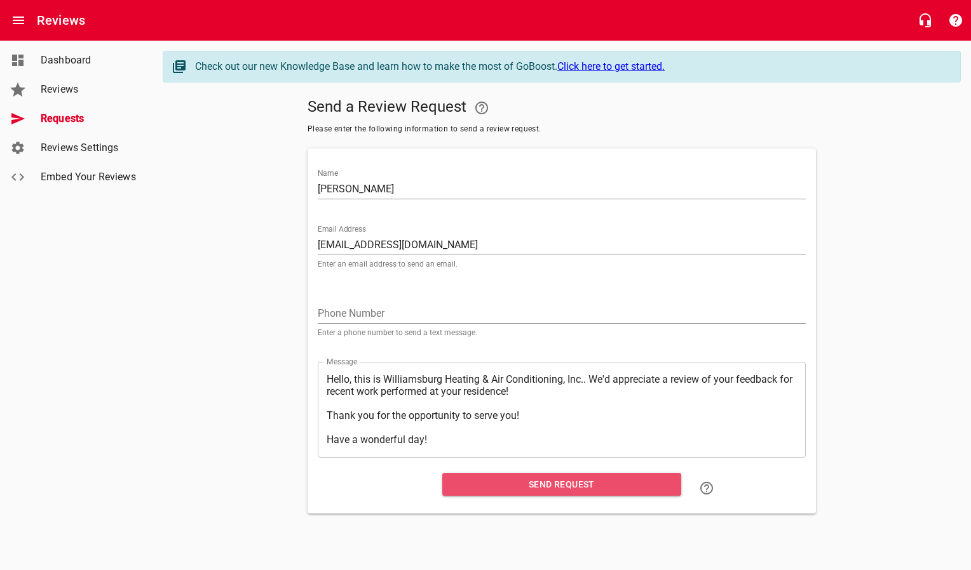
click at [466, 477] on span "Send Request" at bounding box center [561, 485] width 219 height 16
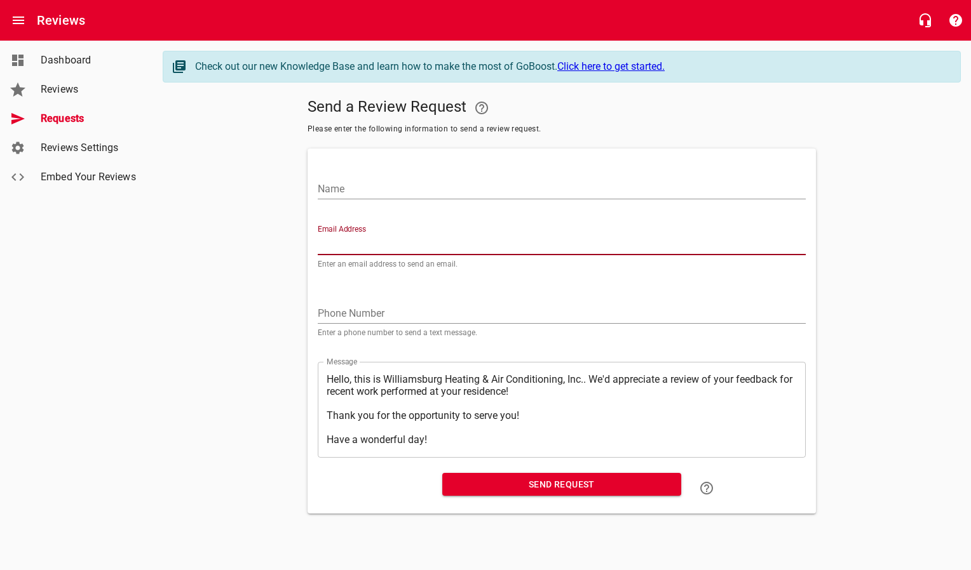
click at [337, 241] on input "Email Address" at bounding box center [562, 245] width 488 height 20
paste input "[EMAIL_ADDRESS][DOMAIN_NAME]"
type input "[EMAIL_ADDRESS][DOMAIN_NAME]"
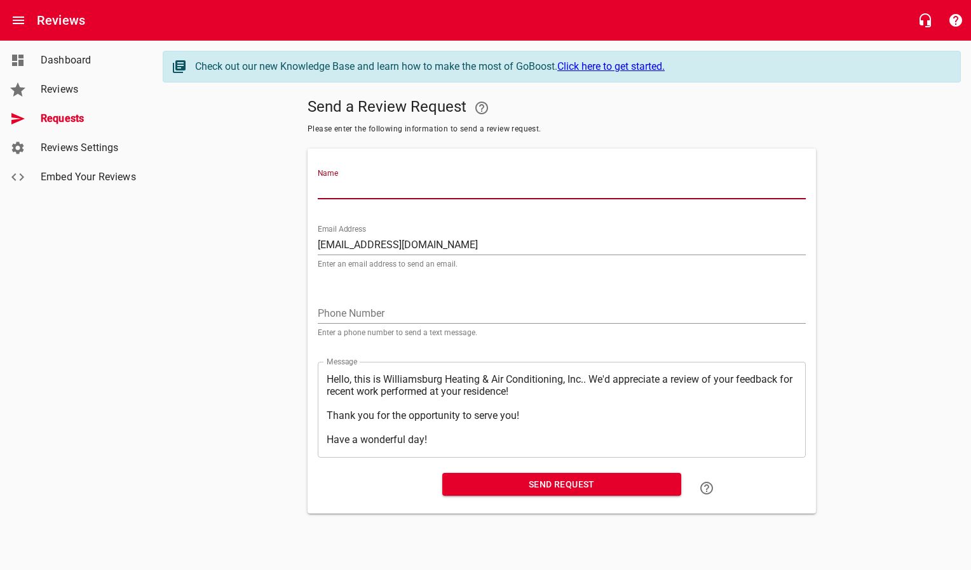
click at [349, 196] on input "Name" at bounding box center [562, 189] width 488 height 20
type input "[PERSON_NAME]"
click at [523, 487] on span "Send Request" at bounding box center [561, 485] width 219 height 16
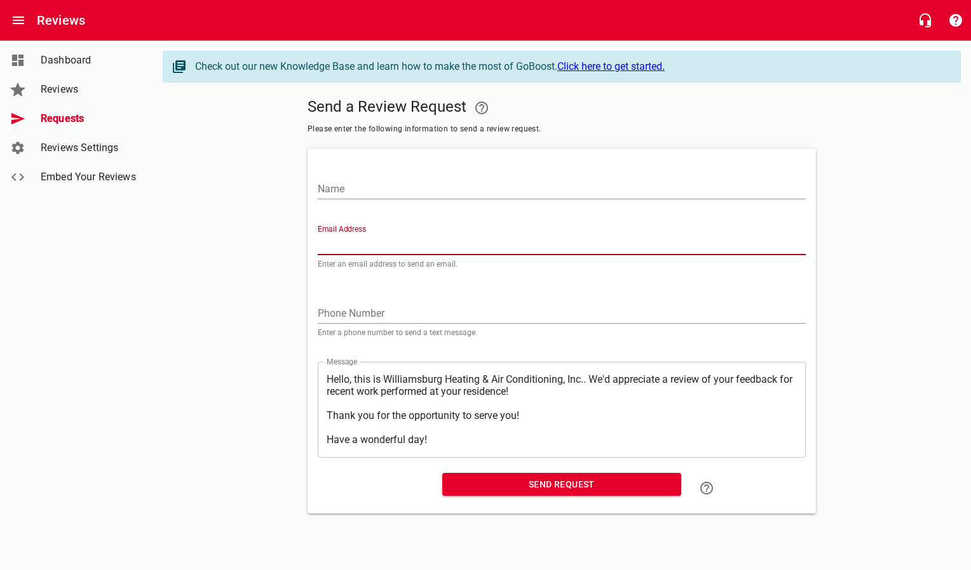
click at [355, 237] on input "Email Address" at bounding box center [562, 245] width 488 height 20
paste input "[EMAIL_ADDRESS][DOMAIN_NAME]"
type input "[EMAIL_ADDRESS][DOMAIN_NAME]"
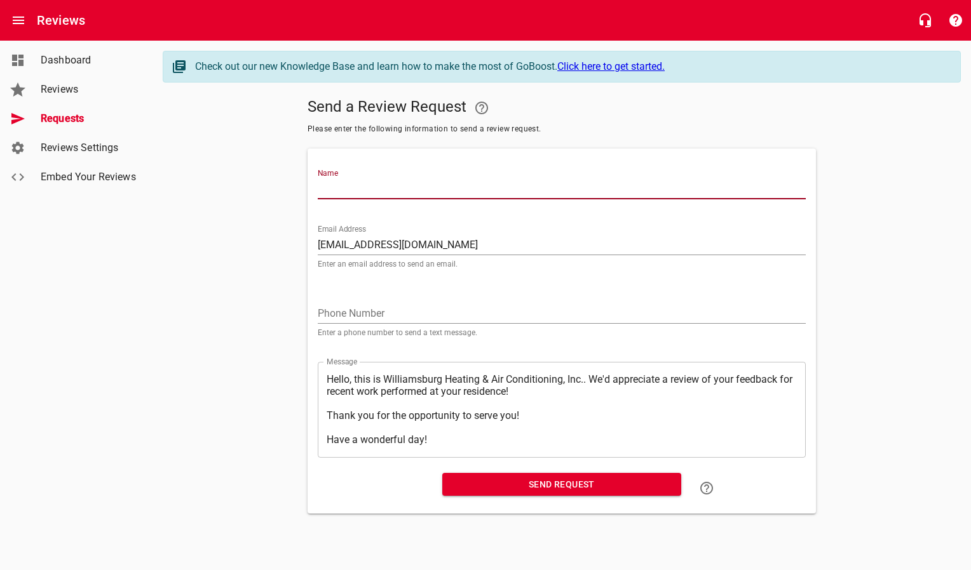
click at [361, 184] on input "Name" at bounding box center [562, 189] width 488 height 20
type input "[PERSON_NAME]"
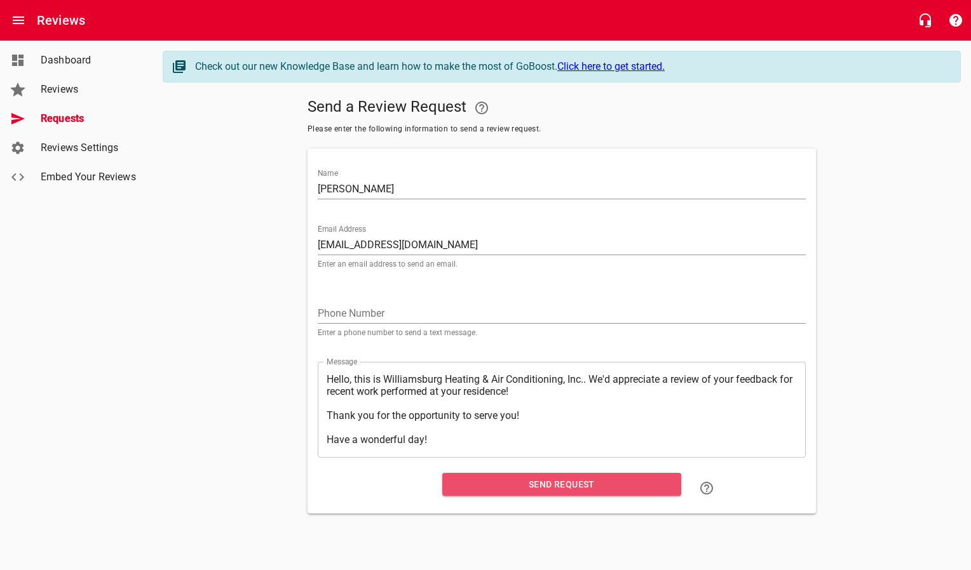
click at [482, 484] on span "Send Request" at bounding box center [561, 485] width 219 height 16
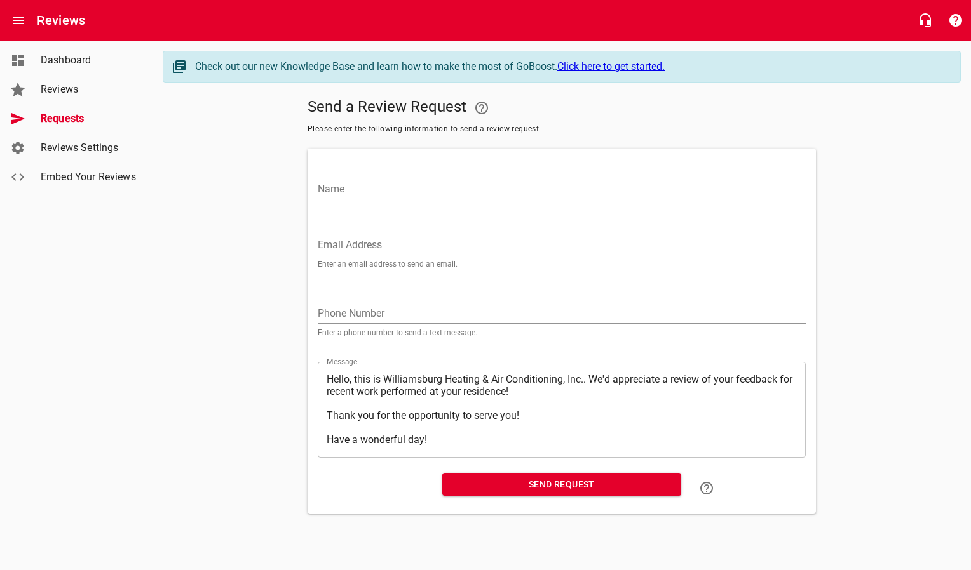
click at [354, 247] on input "Email Address" at bounding box center [562, 245] width 488 height 20
paste input "[PERSON_NAME][EMAIL_ADDRESS][PERSON_NAME][DOMAIN_NAME]"
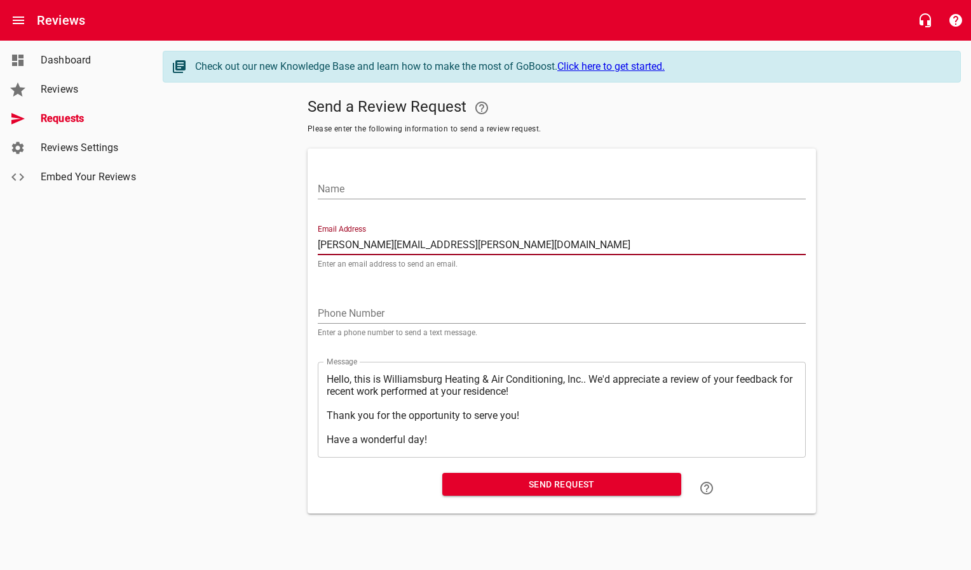
type input "[PERSON_NAME][EMAIL_ADDRESS][PERSON_NAME][DOMAIN_NAME]"
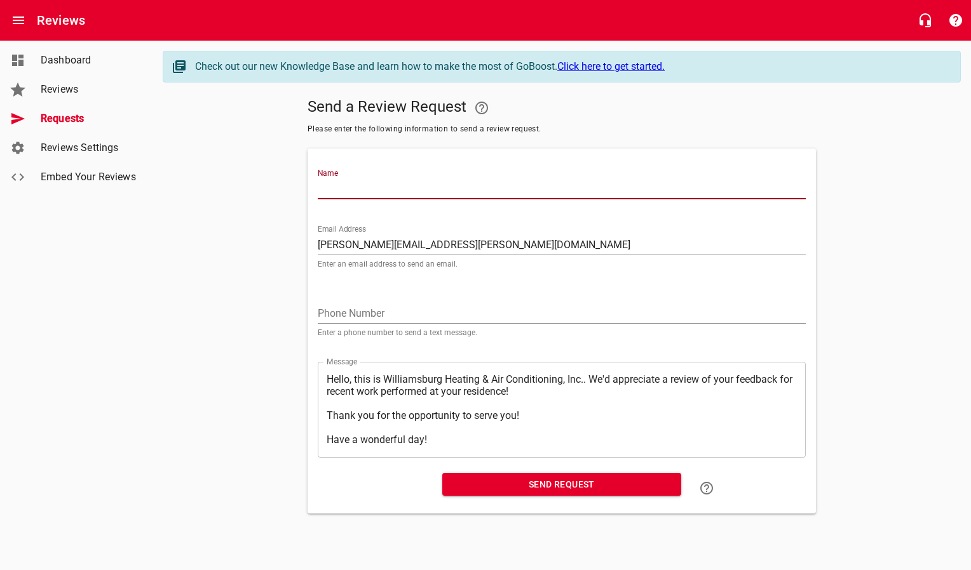
click at [365, 191] on input "Name" at bounding box center [562, 189] width 488 height 20
type input "[PERSON_NAME]"
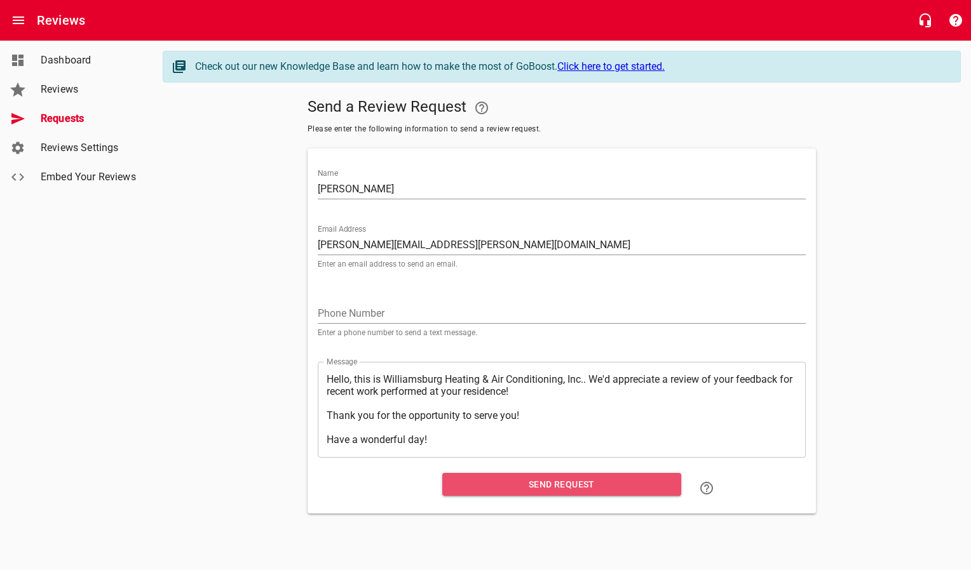
click at [503, 480] on span "Send Request" at bounding box center [561, 485] width 219 height 16
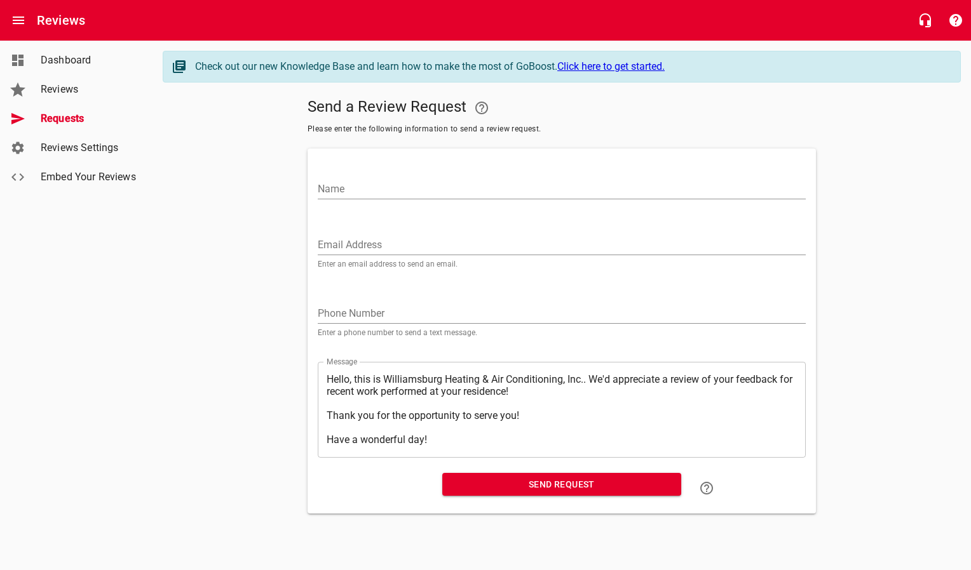
click at [386, 243] on input "Email Address" at bounding box center [562, 245] width 488 height 20
paste input "[EMAIL_ADDRESS][DOMAIN_NAME]"
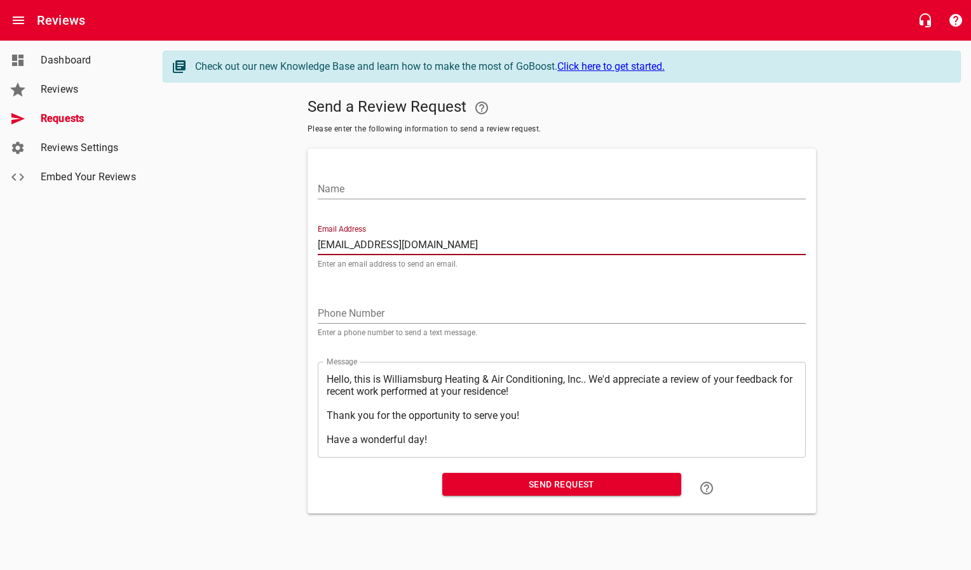
type input "[EMAIL_ADDRESS][DOMAIN_NAME]"
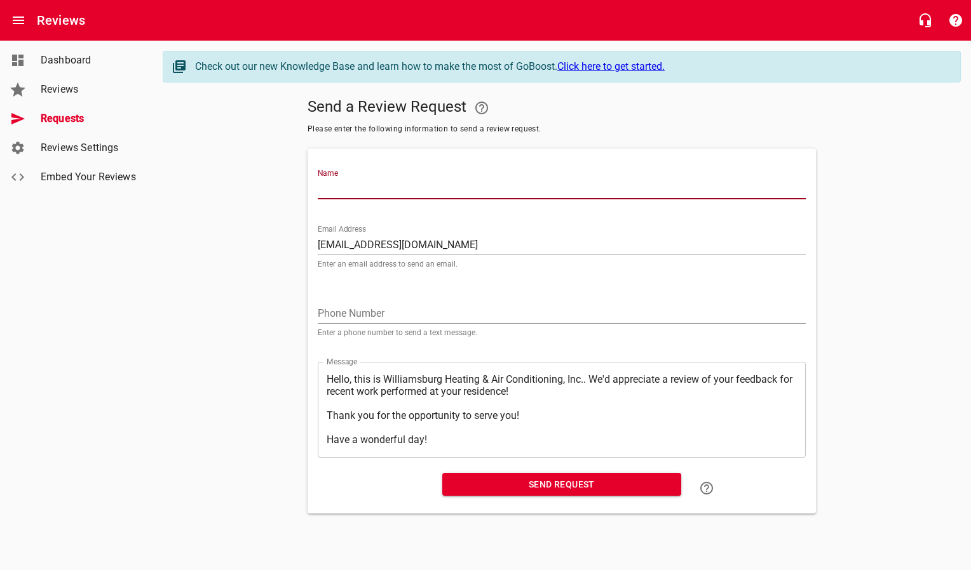
click at [387, 186] on input "Name" at bounding box center [562, 189] width 488 height 20
type input "[PERSON_NAME]"
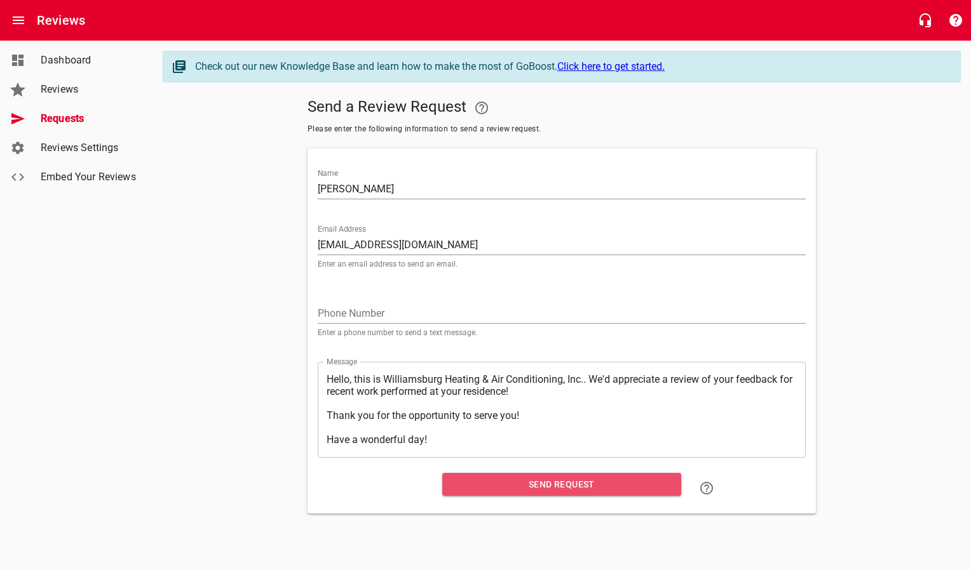
click at [504, 488] on span "Send Request" at bounding box center [561, 485] width 219 height 16
